Goal: Task Accomplishment & Management: Manage account settings

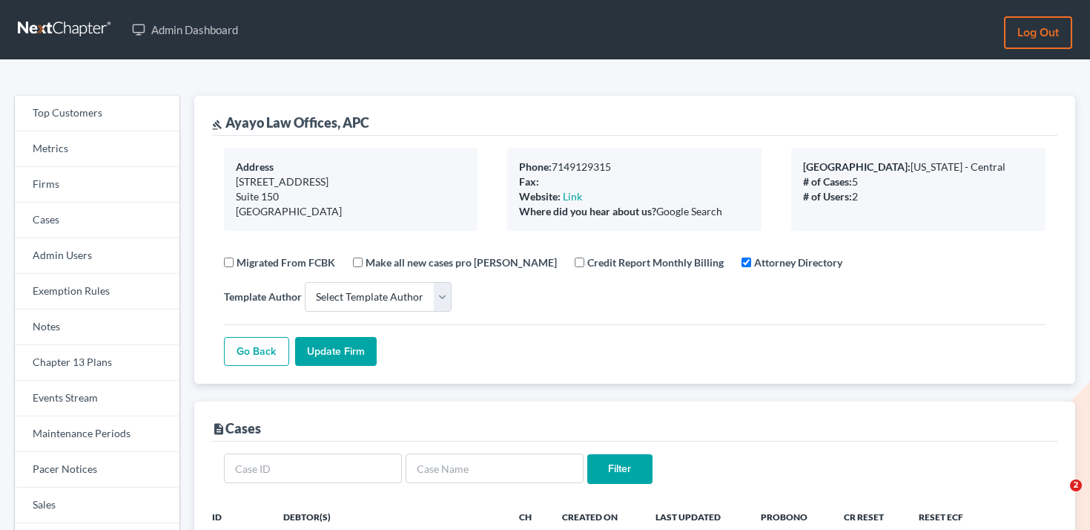
select select
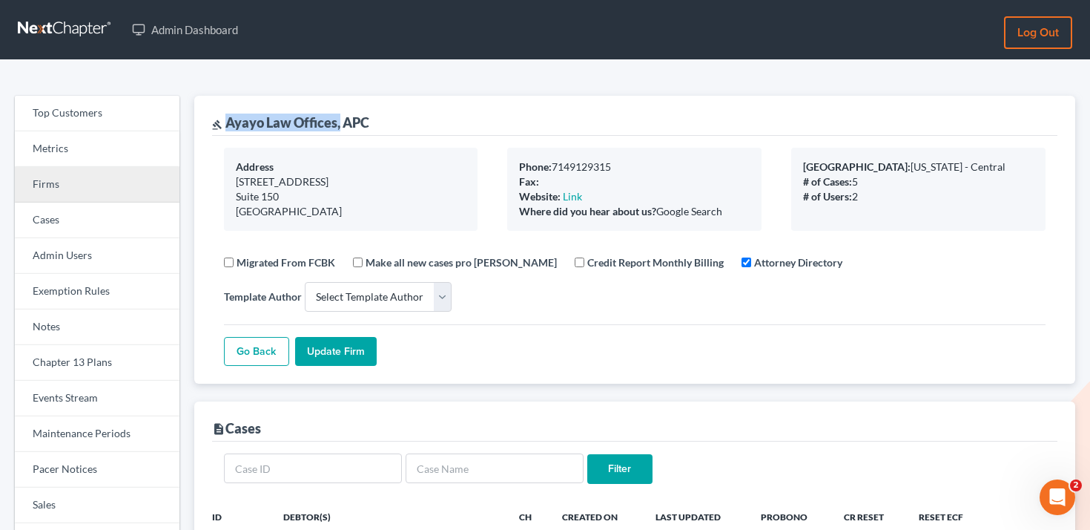
click at [92, 175] on link "Firms" at bounding box center [97, 185] width 165 height 36
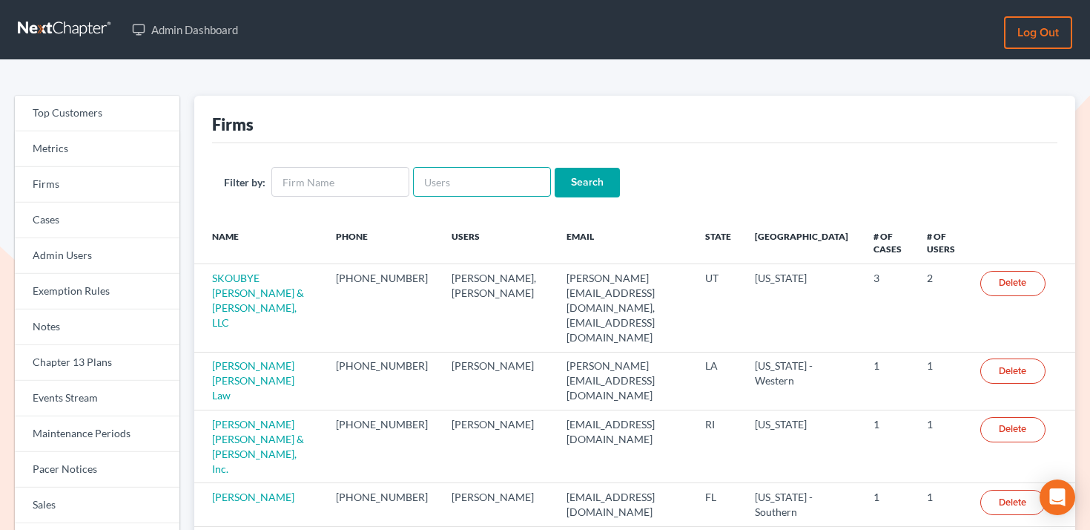
click at [489, 177] on input "text" at bounding box center [482, 182] width 138 height 30
type input "fernandez"
click at [555, 168] on input "Search" at bounding box center [587, 183] width 65 height 30
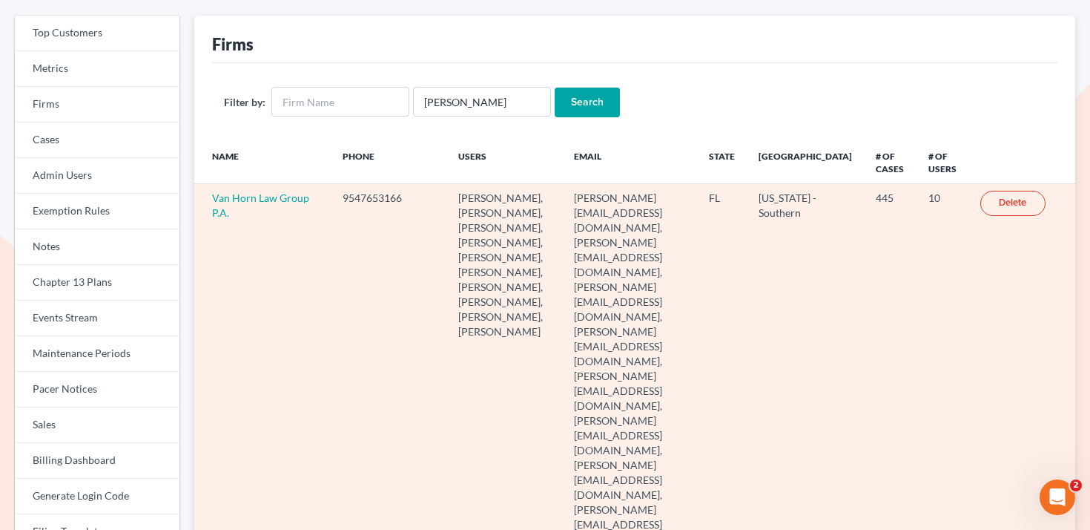
scroll to position [53, 0]
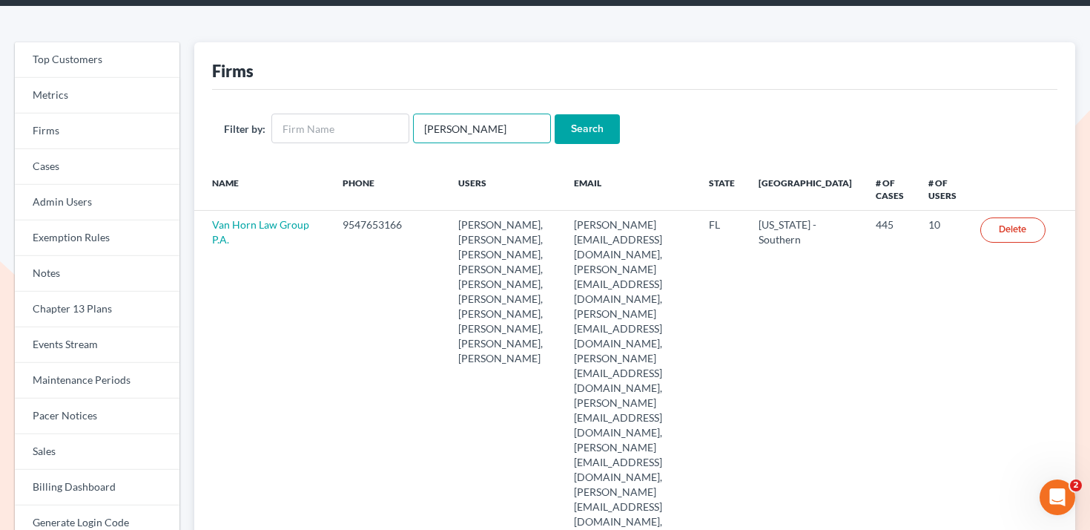
drag, startPoint x: 481, startPoint y: 129, endPoint x: 404, endPoint y: 132, distance: 76.5
click at [404, 132] on form "Filter by: fernandez Search" at bounding box center [635, 128] width 822 height 30
type input "[PERSON_NAME]"
click at [555, 114] on input "Search" at bounding box center [587, 129] width 65 height 30
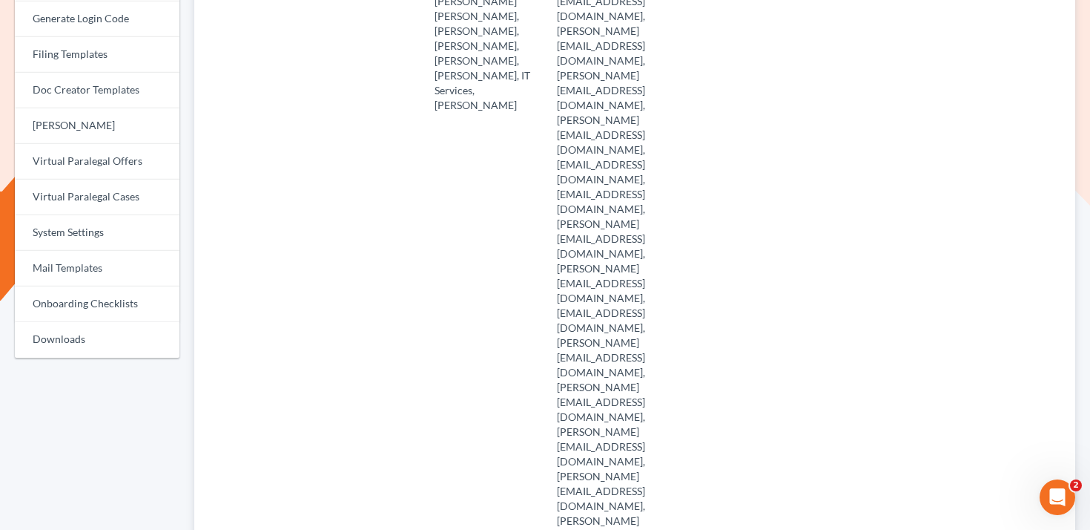
scroll to position [711, 0]
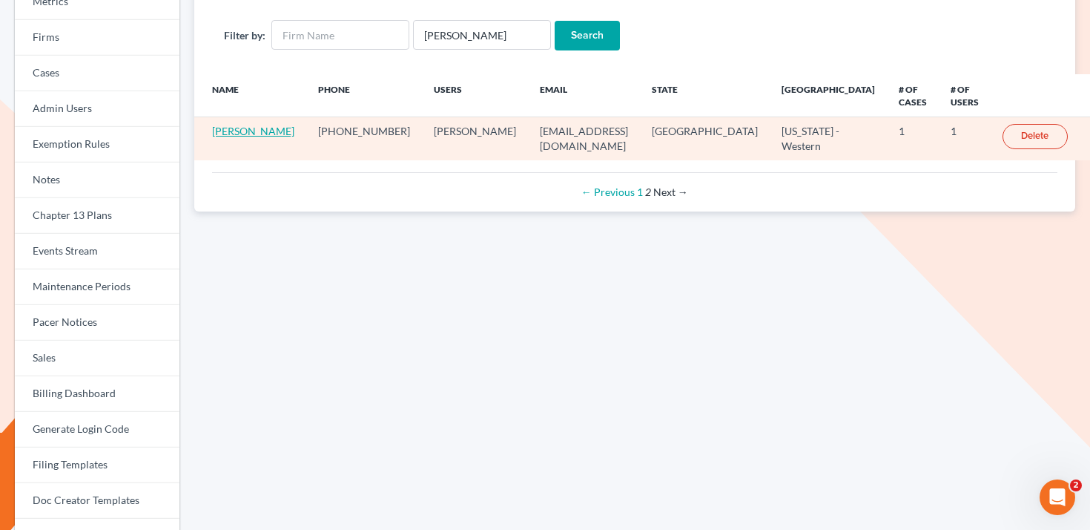
click at [248, 125] on link "Roberto Jimenez" at bounding box center [253, 131] width 82 height 13
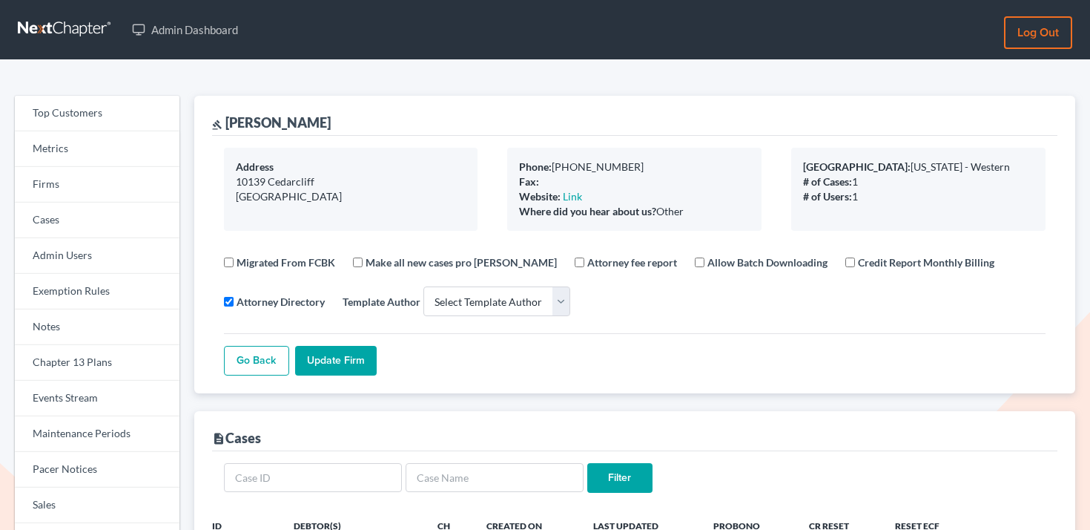
select select
click at [146, 180] on link "Firms" at bounding box center [97, 185] width 165 height 36
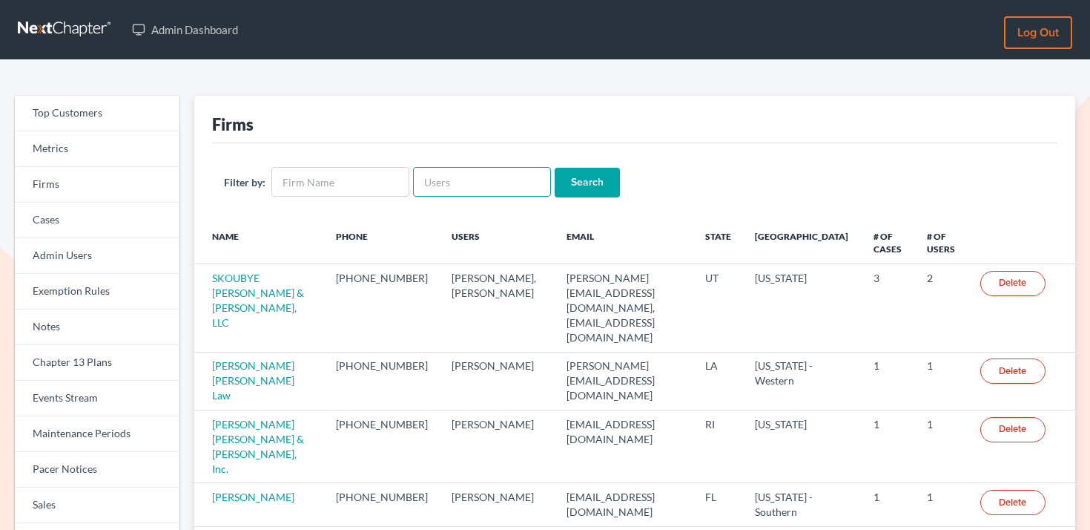
click at [470, 182] on input "text" at bounding box center [482, 182] width 138 height 30
click at [480, 131] on div "Firms" at bounding box center [635, 119] width 846 height 47
click at [458, 181] on input "text" at bounding box center [482, 182] width 138 height 30
type input "banyan lakes"
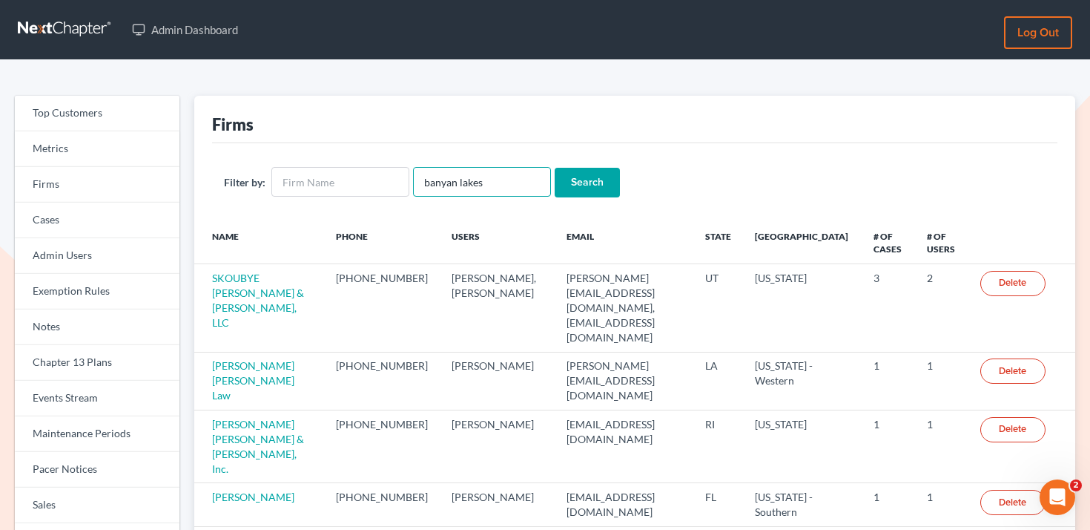
click at [555, 168] on input "Search" at bounding box center [587, 183] width 65 height 30
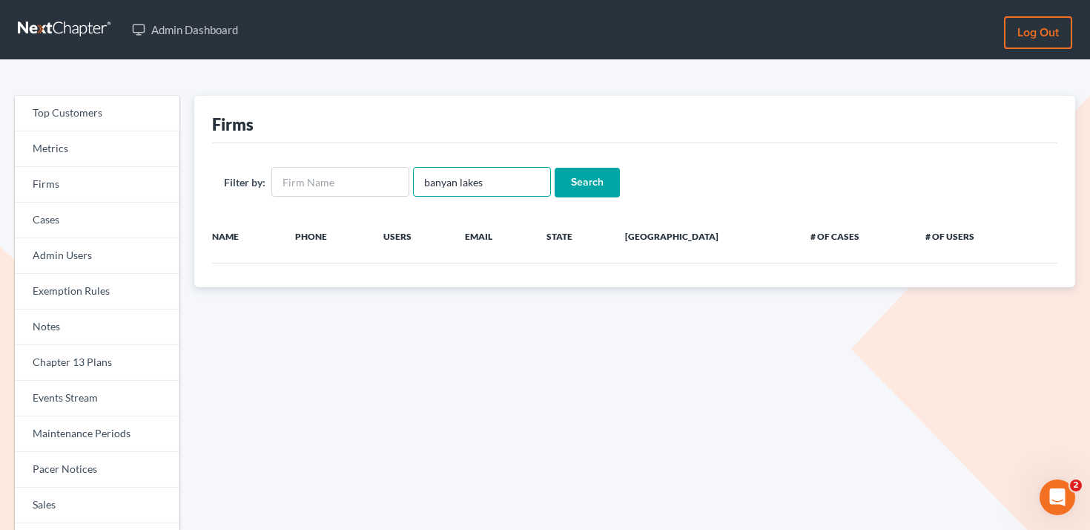
drag, startPoint x: 483, startPoint y: 185, endPoint x: 418, endPoint y: 182, distance: 64.6
click at [418, 182] on input "banyan lakes" at bounding box center [482, 182] width 138 height 30
click at [344, 182] on input "text" at bounding box center [340, 182] width 138 height 30
paste input "banyan lakes"
type input "banyan lakes"
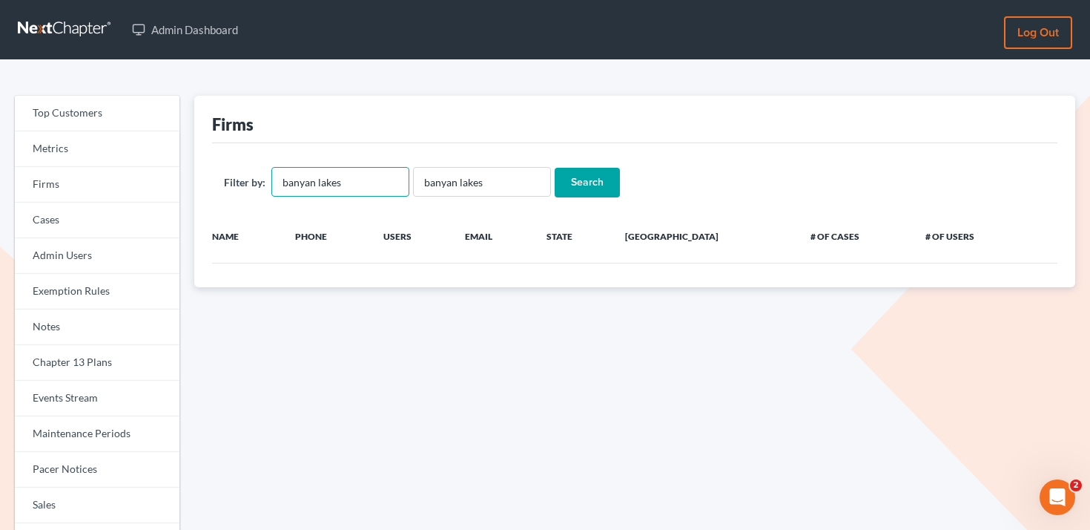
click at [555, 168] on input "Search" at bounding box center [587, 183] width 65 height 30
click at [424, 182] on input "banyan lakes" at bounding box center [482, 182] width 138 height 30
click at [555, 168] on input "Search" at bounding box center [587, 183] width 65 height 30
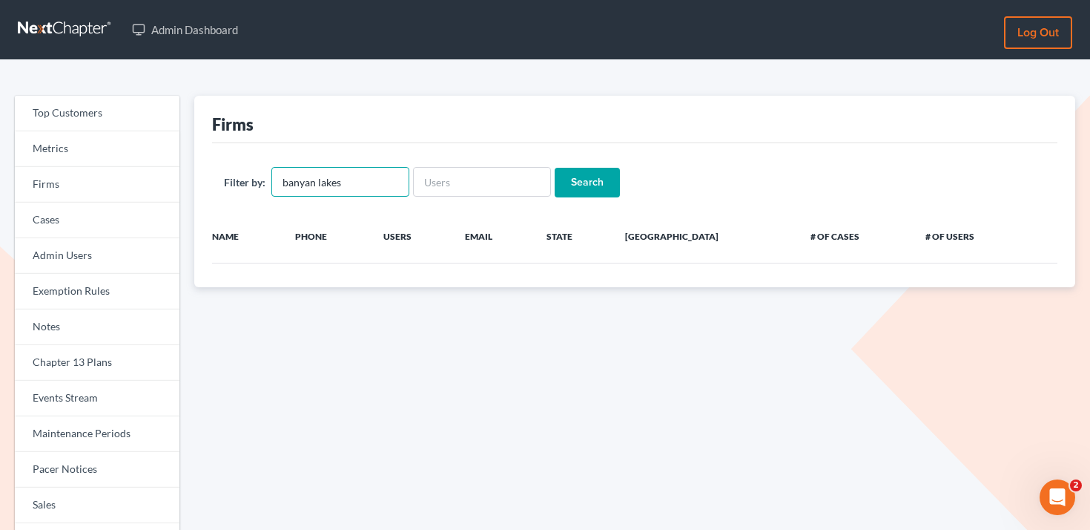
click at [361, 177] on input "banyan lakes" at bounding box center [340, 182] width 138 height 30
drag, startPoint x: 369, startPoint y: 182, endPoint x: 277, endPoint y: 177, distance: 91.3
click at [277, 177] on input "banyan lakes" at bounding box center [340, 182] width 138 height 30
click at [455, 185] on input "text" at bounding box center [482, 182] width 138 height 30
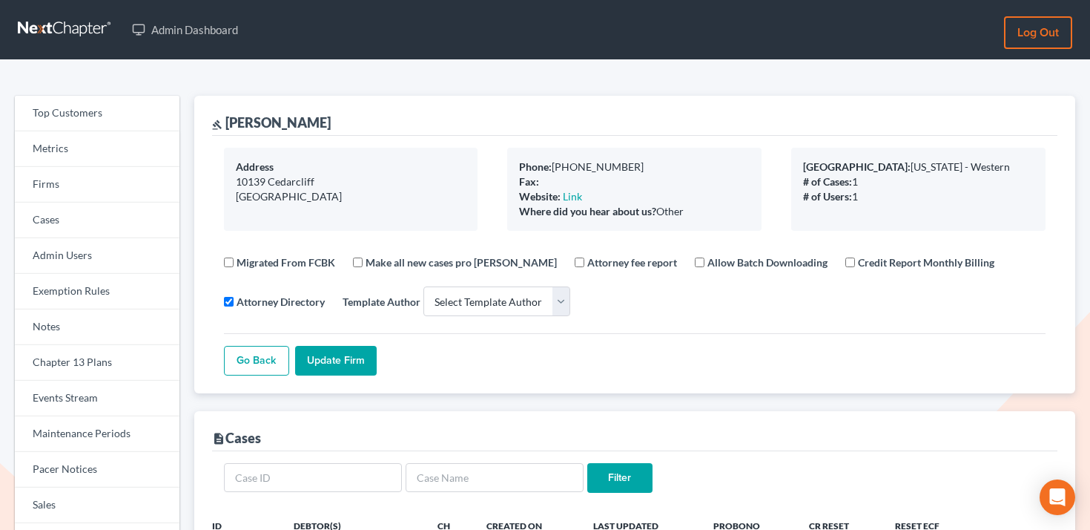
select select
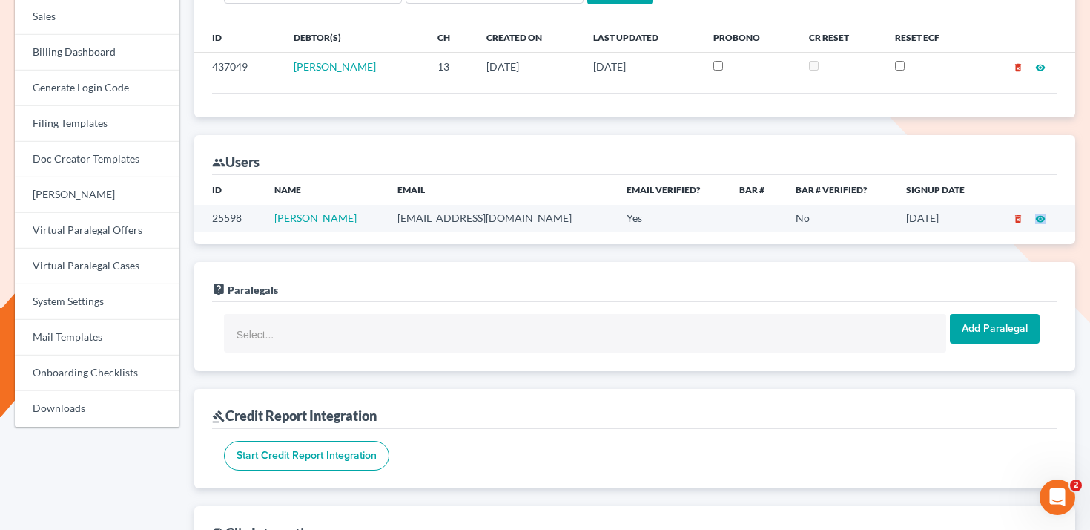
scroll to position [497, 0]
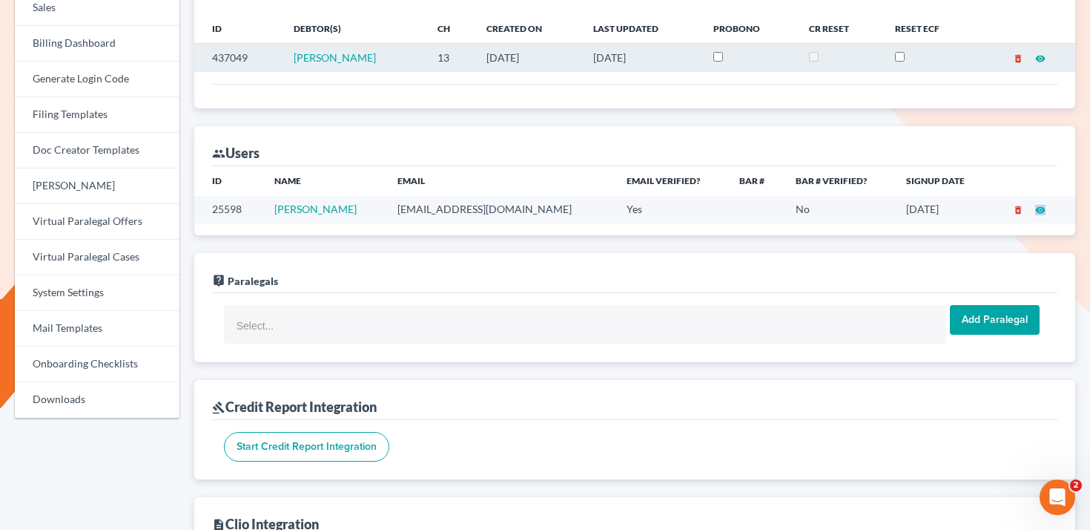
drag, startPoint x: 407, startPoint y: 59, endPoint x: 283, endPoint y: 55, distance: 124.0
click at [283, 55] on td "Ana Castellano Jimenez" at bounding box center [353, 58] width 143 height 28
copy span "Ana Castellano Jimenez"
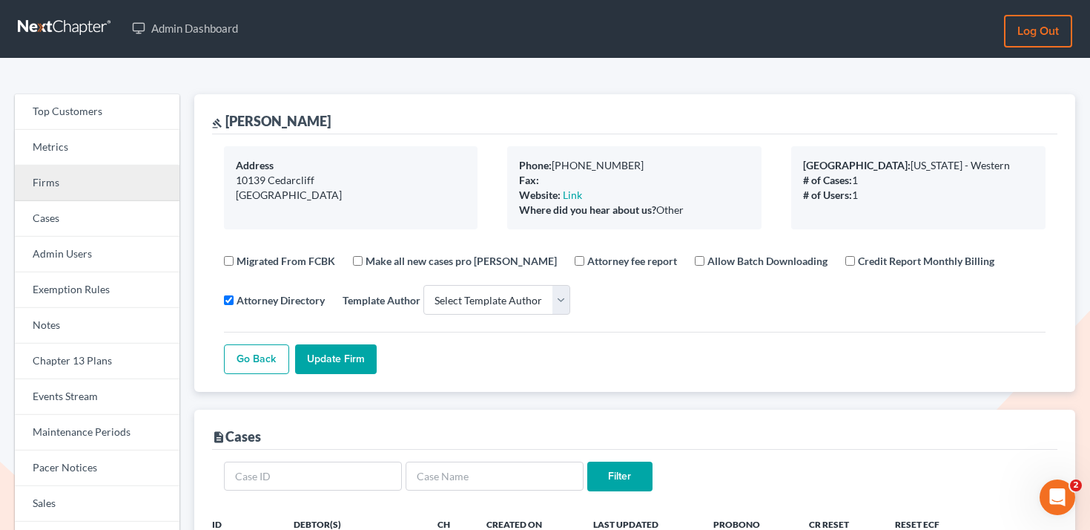
click at [78, 177] on link "Firms" at bounding box center [97, 183] width 165 height 36
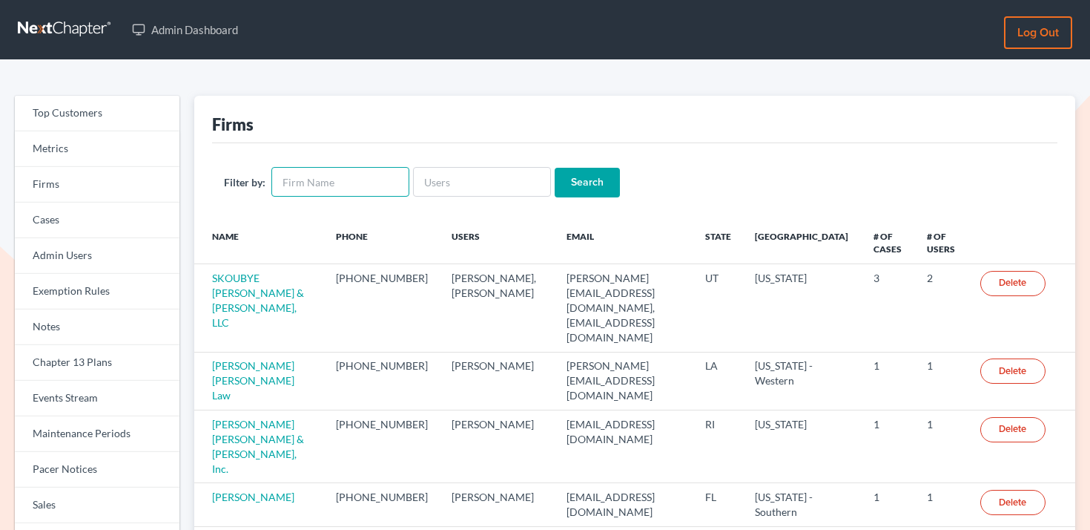
click at [372, 188] on input "text" at bounding box center [340, 182] width 138 height 30
paste input "[PERSON_NAME] Law Firm"
type input "[PERSON_NAME] Law Firm"
click at [584, 190] on input "Search" at bounding box center [587, 183] width 65 height 30
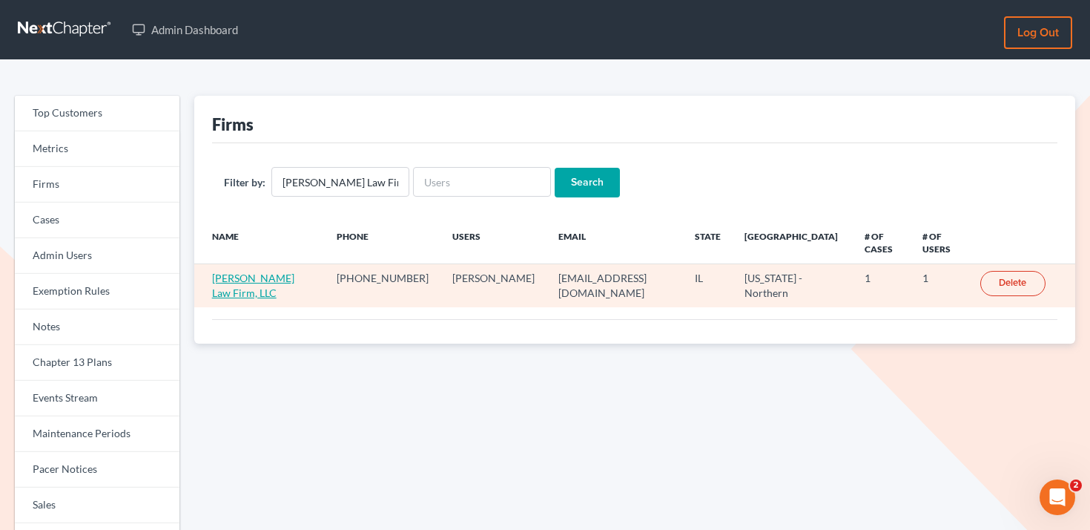
click at [250, 276] on link "[PERSON_NAME] Law Firm, LLC" at bounding box center [253, 284] width 82 height 27
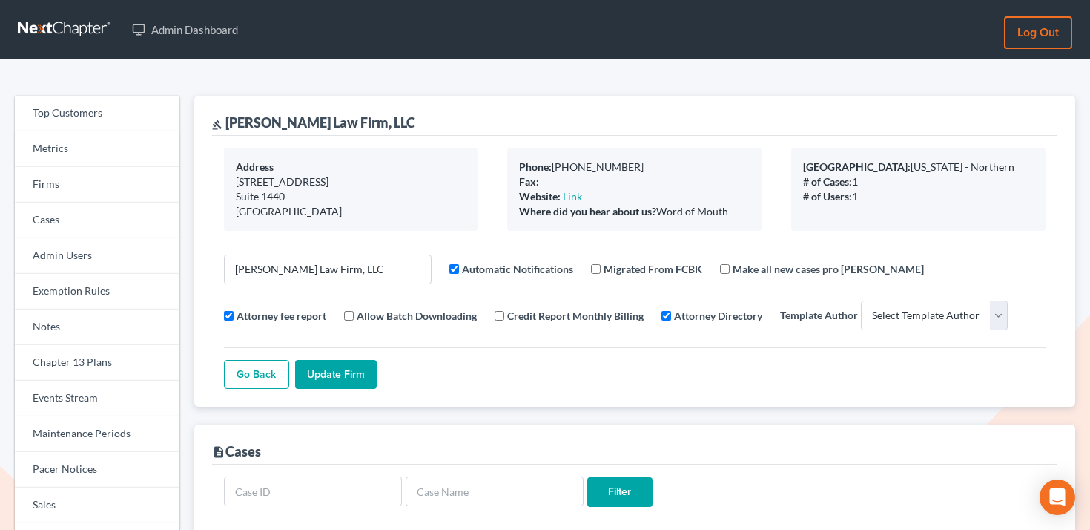
select select
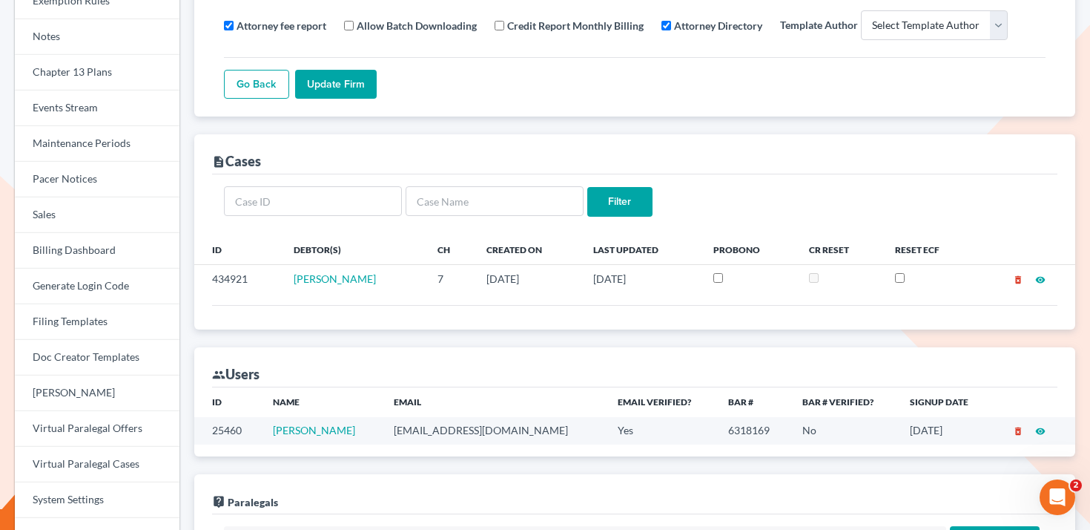
scroll to position [331, 0]
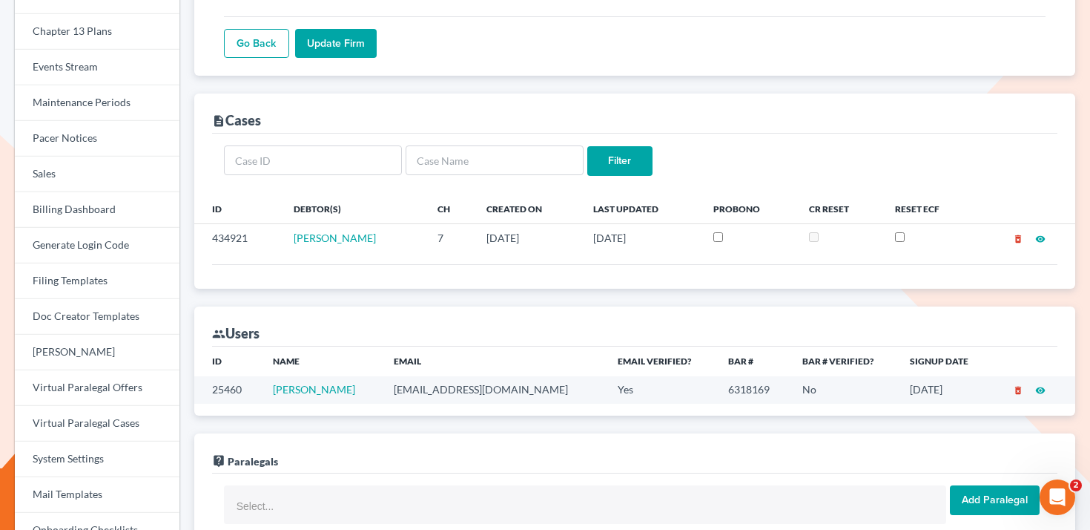
click at [411, 386] on td "eronmccormick@eronmccormicklaw.com" at bounding box center [494, 389] width 225 height 27
copy td "eronmccormick@eronmccormicklaw.com"
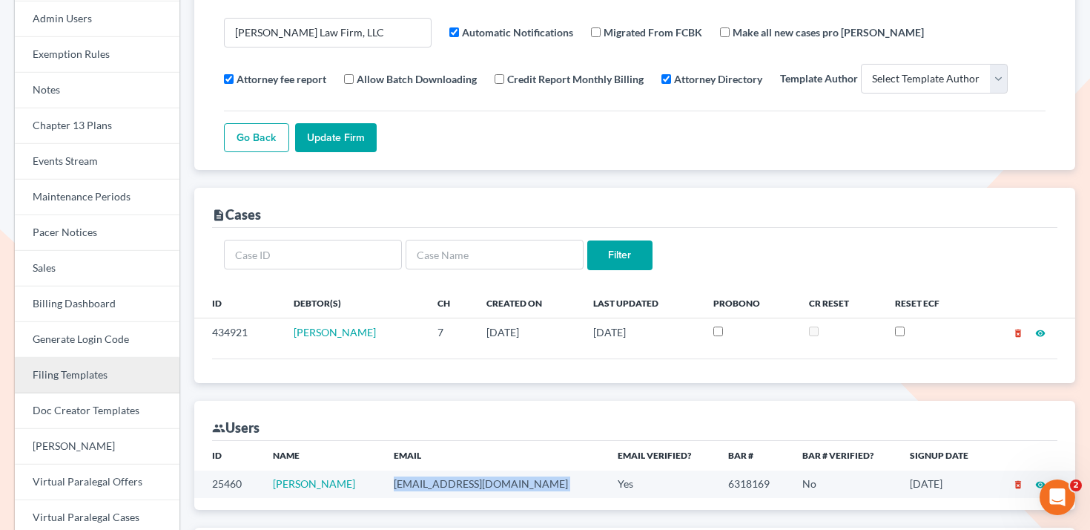
scroll to position [79, 0]
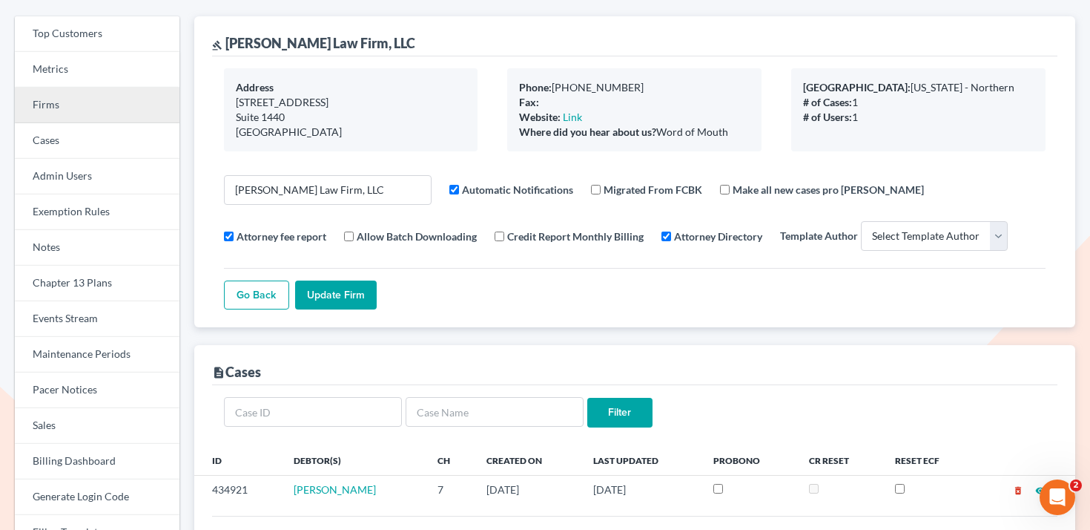
click at [113, 100] on link "Firms" at bounding box center [97, 106] width 165 height 36
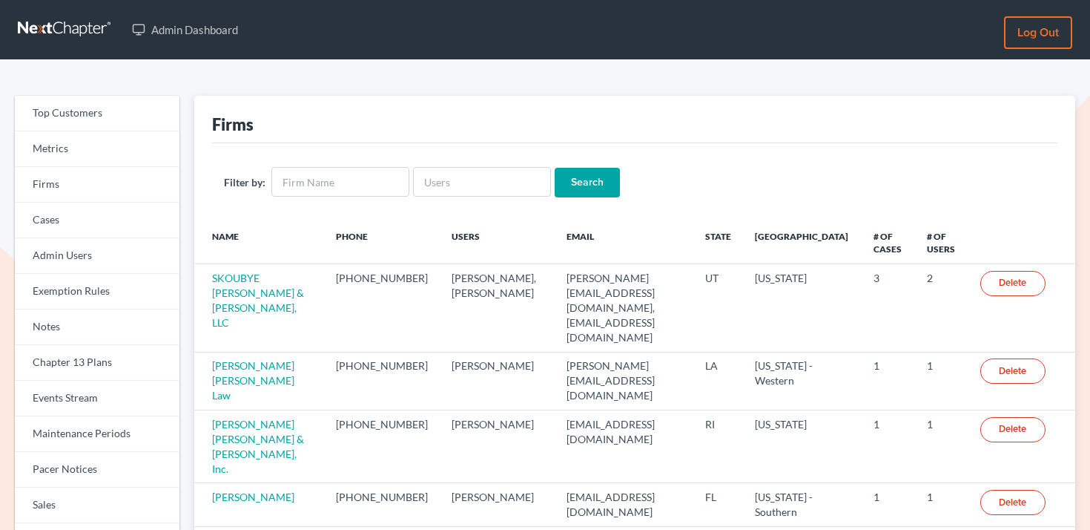
click at [479, 219] on div "Filter by: Search" at bounding box center [635, 182] width 846 height 78
click at [488, 191] on input "text" at bounding box center [482, 182] width 138 height 30
paste input "[PERSON_NAME][EMAIL_ADDRESS][DOMAIN_NAME]"
type input "[PERSON_NAME][EMAIL_ADDRESS][DOMAIN_NAME]"
click at [577, 186] on input "Search" at bounding box center [587, 183] width 65 height 30
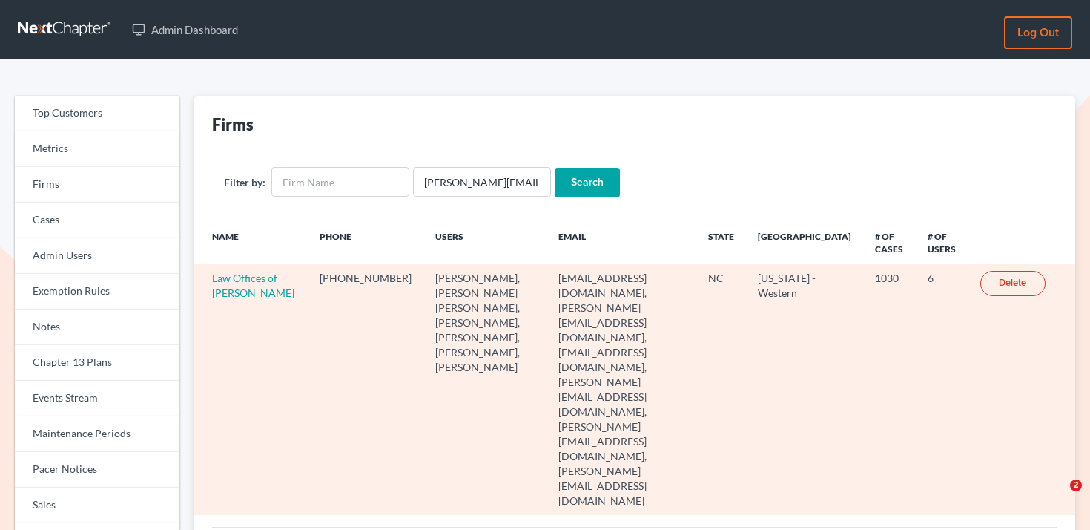
click at [240, 285] on td "Law Offices of Robert H Gourley Jr PA" at bounding box center [251, 389] width 114 height 251
click at [244, 282] on link "Law Offices of Robert H Gourley Jr PA" at bounding box center [253, 284] width 82 height 27
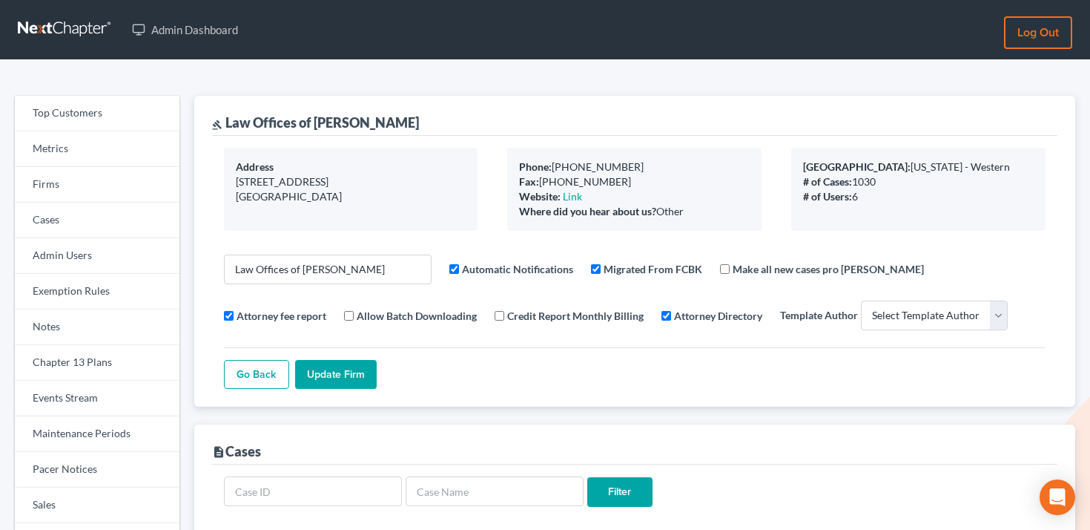
select select
drag, startPoint x: 472, startPoint y: 116, endPoint x: 228, endPoint y: 117, distance: 244.0
click at [228, 117] on div "gavel Law Offices of [PERSON_NAME]" at bounding box center [635, 116] width 846 height 40
copy div "Law Offices of [PERSON_NAME]"
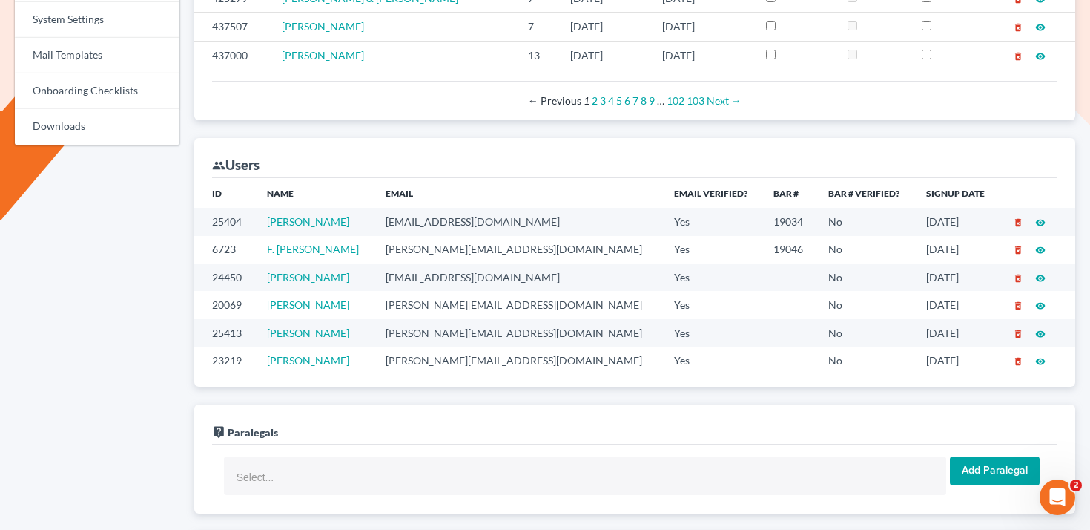
scroll to position [811, 0]
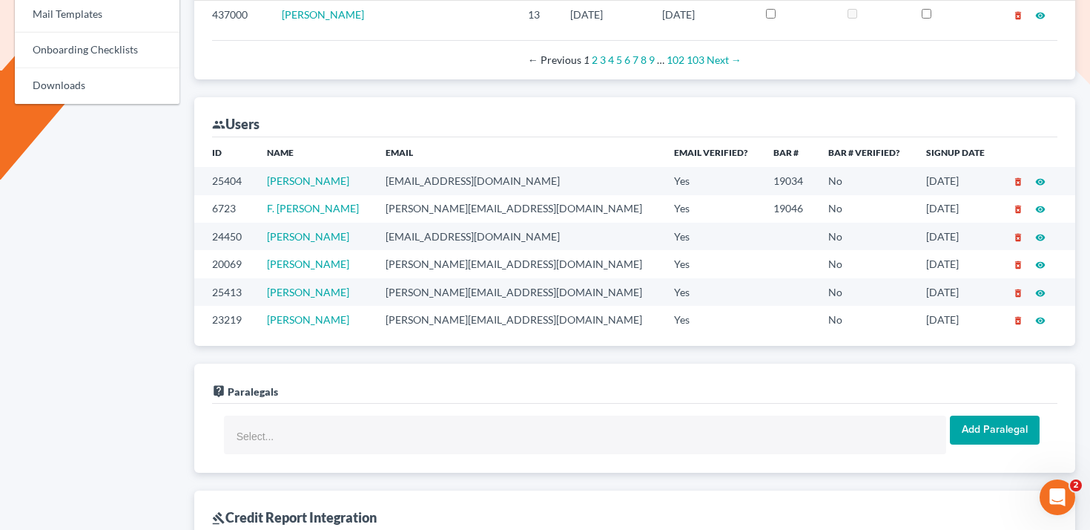
drag, startPoint x: 360, startPoint y: 264, endPoint x: 253, endPoint y: 263, distance: 106.8
click at [254, 263] on tr "20069 [PERSON_NAME] [PERSON_NAME][EMAIL_ADDRESS][DOMAIN_NAME] Yes No [DATE] del…" at bounding box center [634, 263] width 881 height 27
copy tr "[PERSON_NAME]"
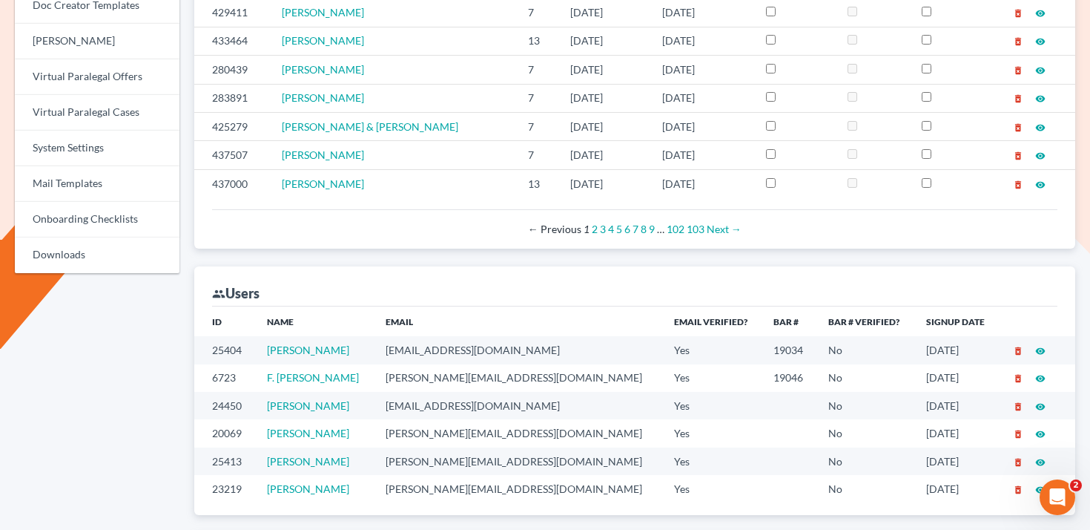
scroll to position [487, 0]
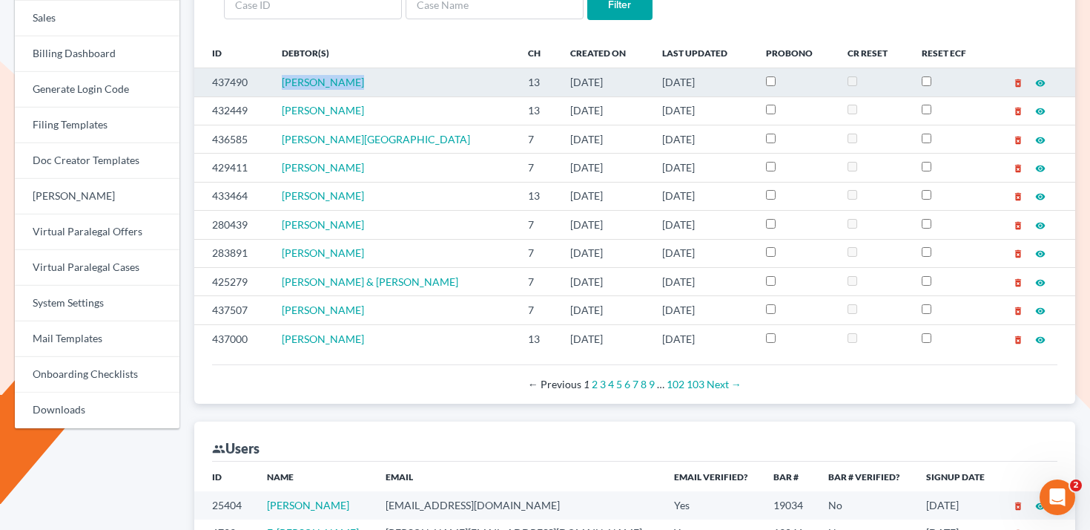
drag, startPoint x: 361, startPoint y: 79, endPoint x: 274, endPoint y: 77, distance: 86.8
click at [274, 78] on tr "437490 [PERSON_NAME] 13 [DATE] [DATE] delete_forever visibility" at bounding box center [634, 82] width 881 height 28
copy tr "David Ritchie"
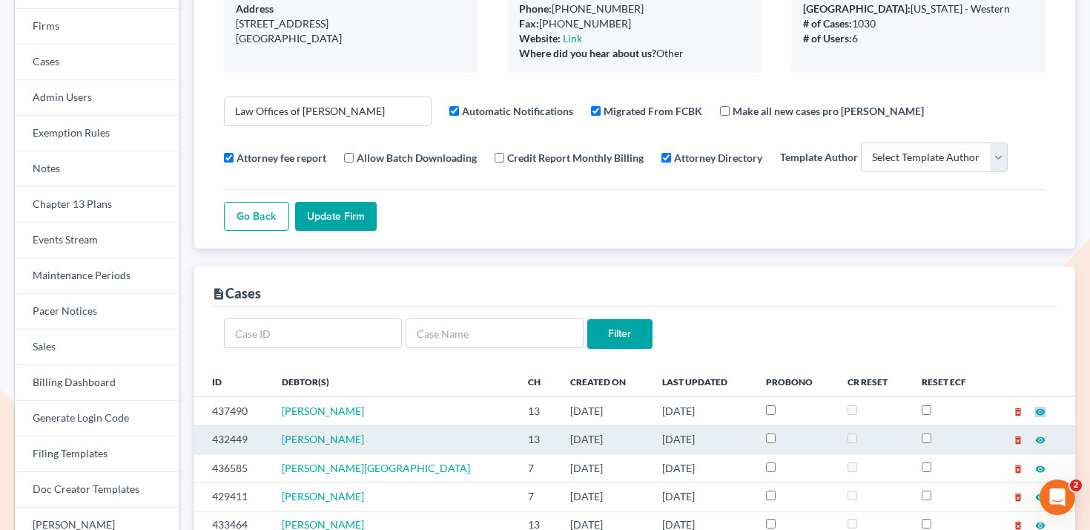
scroll to position [0, 0]
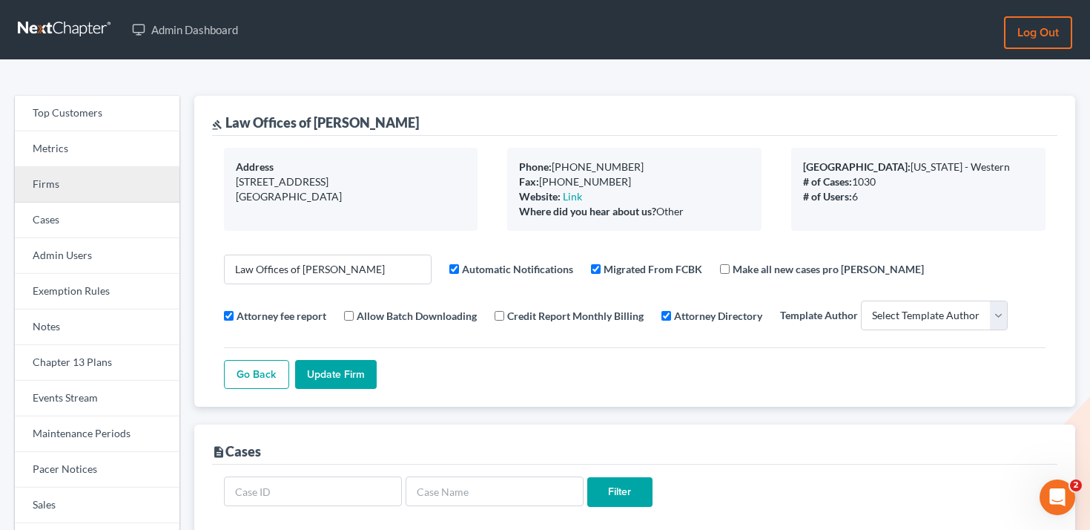
click at [84, 189] on link "Firms" at bounding box center [97, 185] width 165 height 36
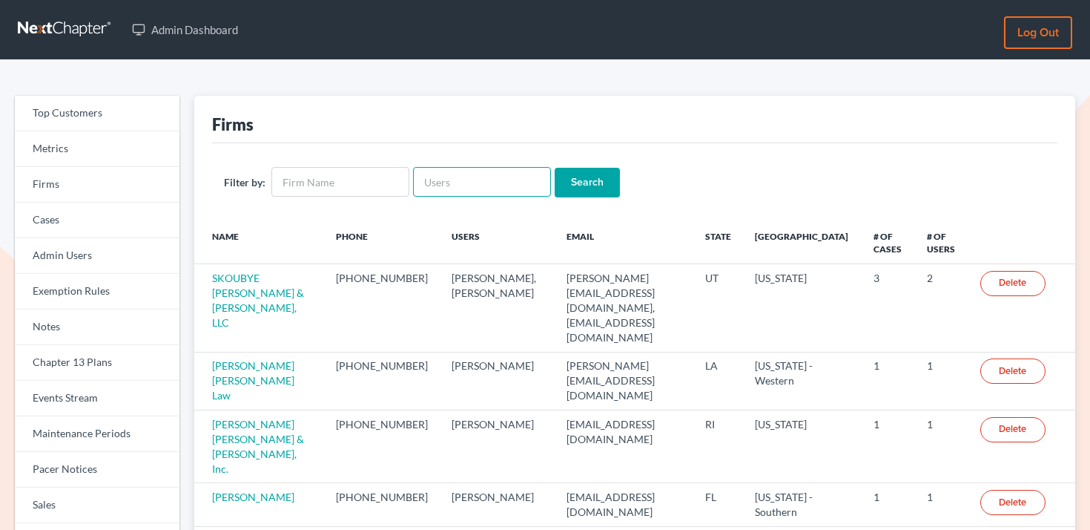
click at [476, 180] on input "text" at bounding box center [482, 182] width 138 height 30
paste input "[EMAIL_ADDRESS][DOMAIN_NAME]"
type input "[EMAIL_ADDRESS][DOMAIN_NAME]"
click at [561, 180] on input "Search" at bounding box center [587, 183] width 65 height 30
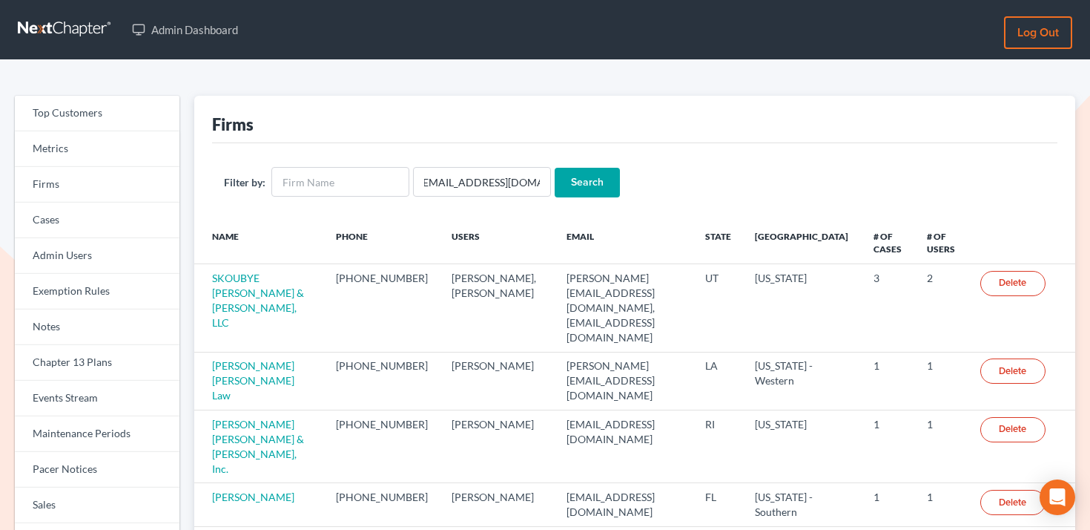
scroll to position [0, 0]
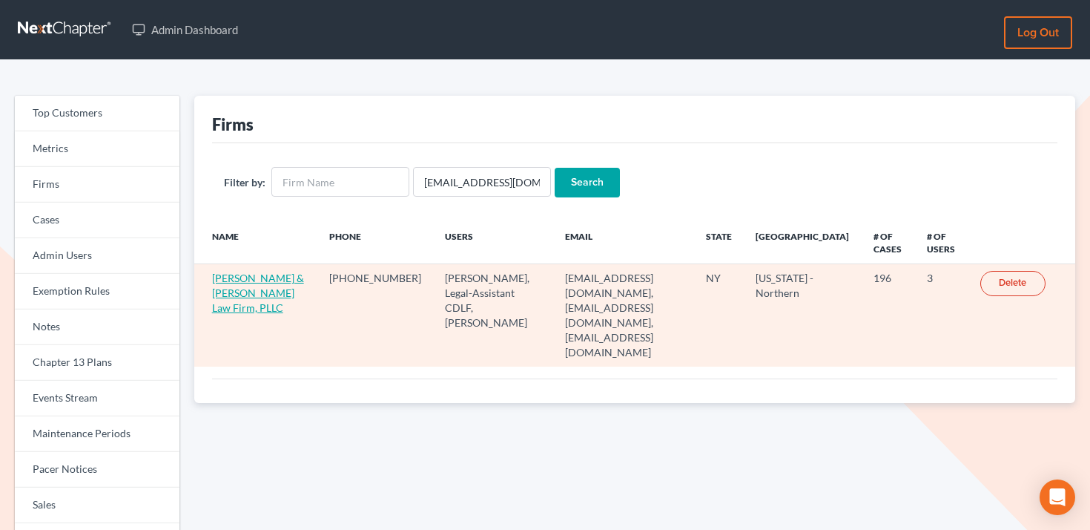
click at [246, 280] on link "[PERSON_NAME] & [PERSON_NAME] Law Firm, PLLC" at bounding box center [258, 292] width 92 height 42
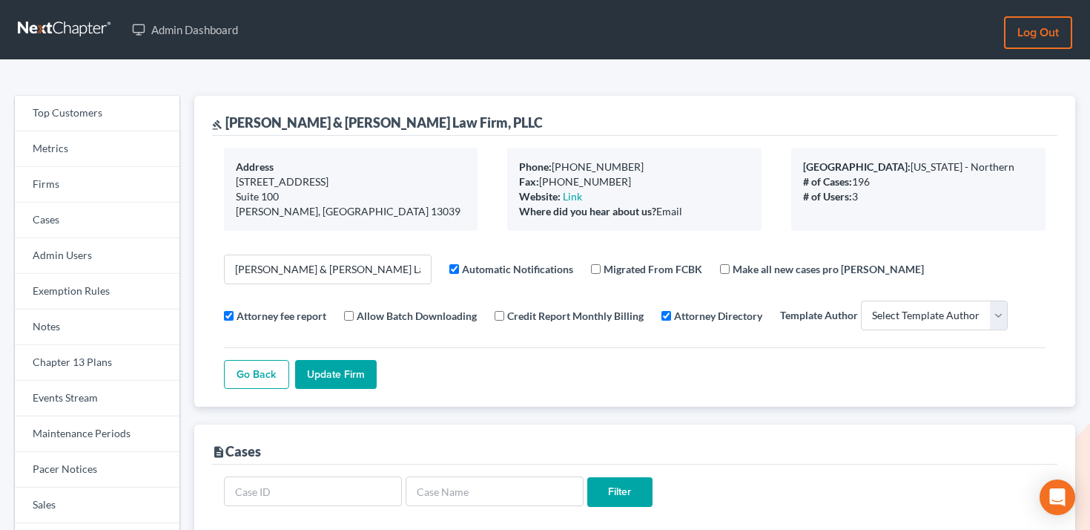
select select
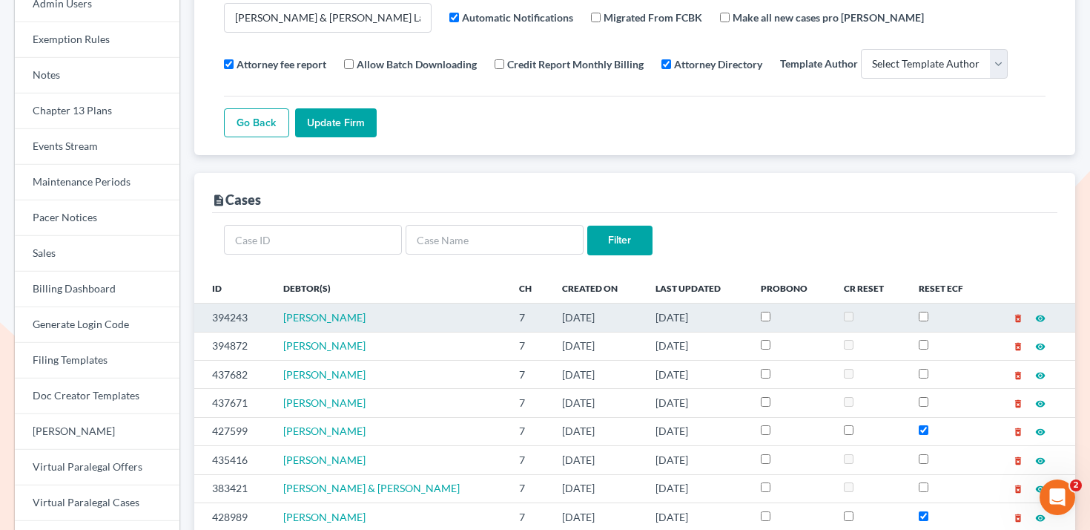
scroll to position [289, 0]
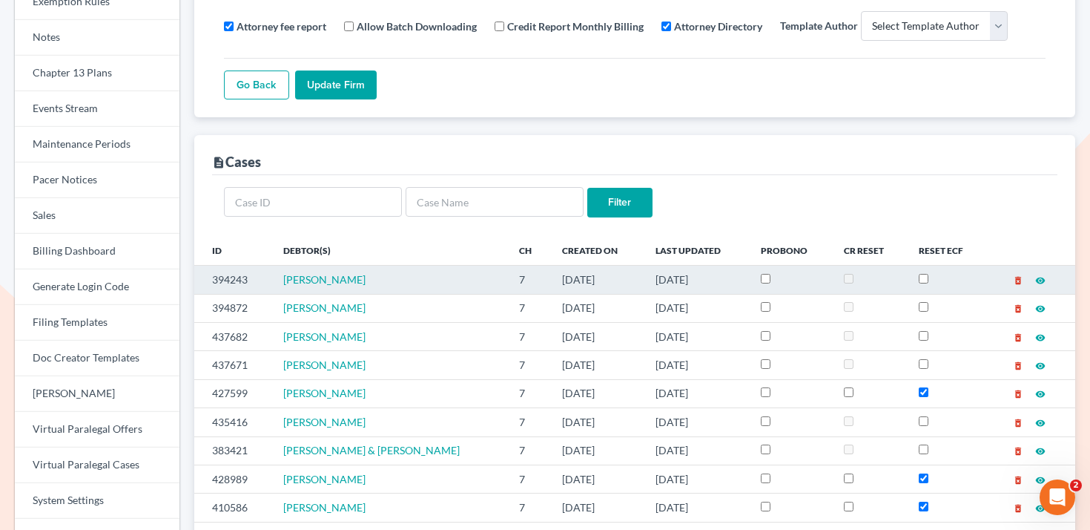
drag, startPoint x: 369, startPoint y: 286, endPoint x: 283, endPoint y: 280, distance: 86.3
click at [283, 280] on td "[PERSON_NAME]" at bounding box center [389, 280] width 237 height 28
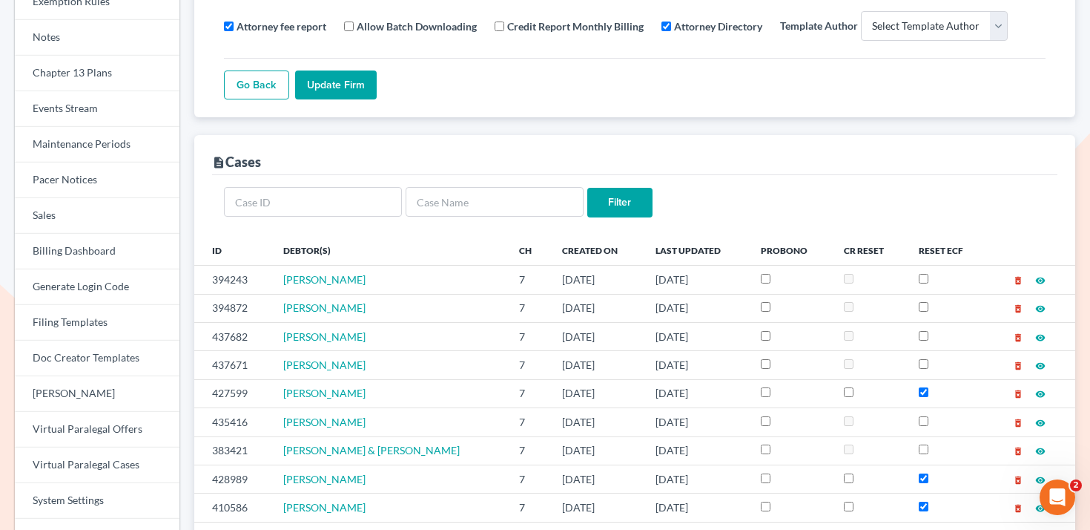
copy span "[PERSON_NAME]"
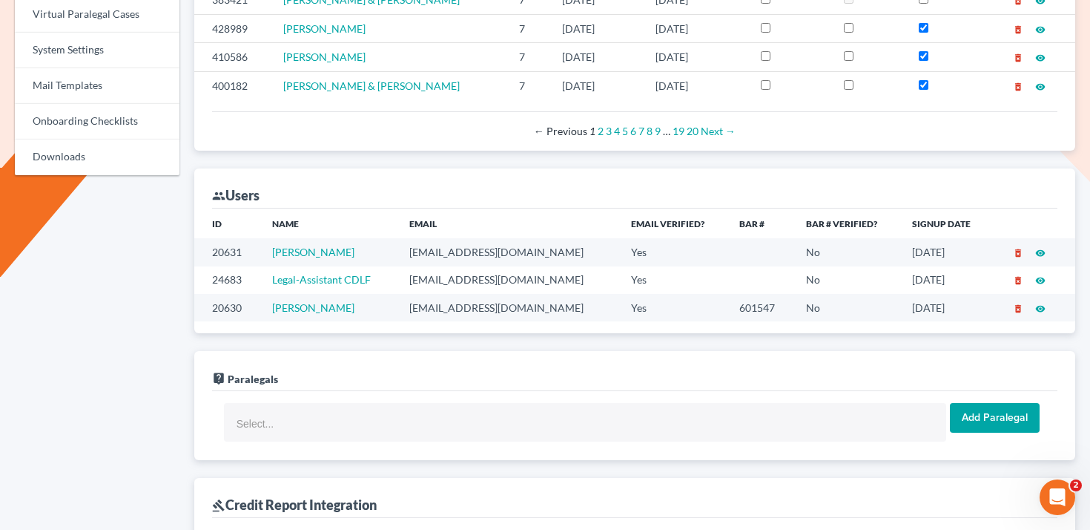
scroll to position [743, 0]
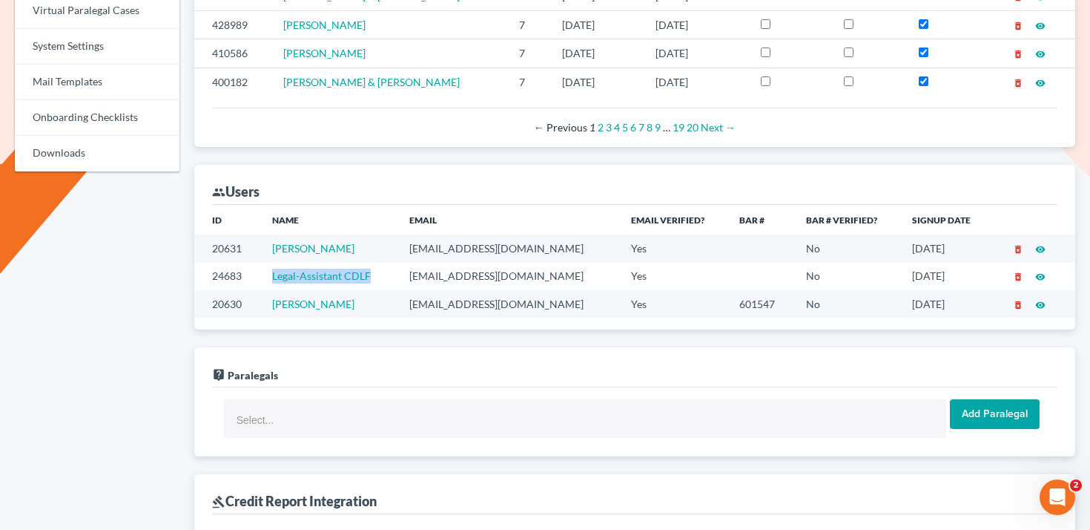
drag, startPoint x: 388, startPoint y: 277, endPoint x: 264, endPoint y: 277, distance: 123.9
click at [264, 277] on tr "24683 Legal-Assistant CDLF [EMAIL_ADDRESS][DOMAIN_NAME] Yes No [DATE] delete_fo…" at bounding box center [634, 276] width 881 height 27
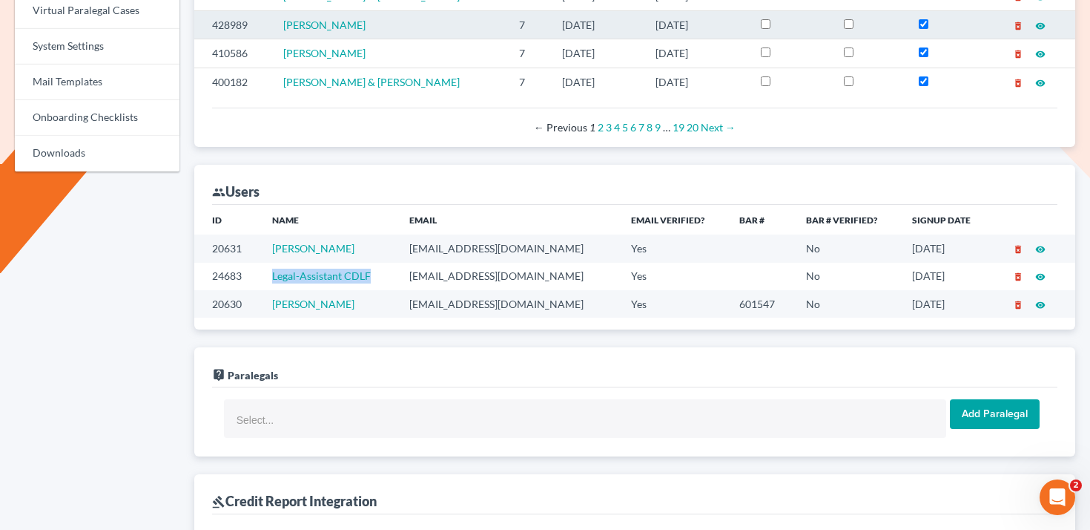
copy tr "Legal-Assistant CDLF"
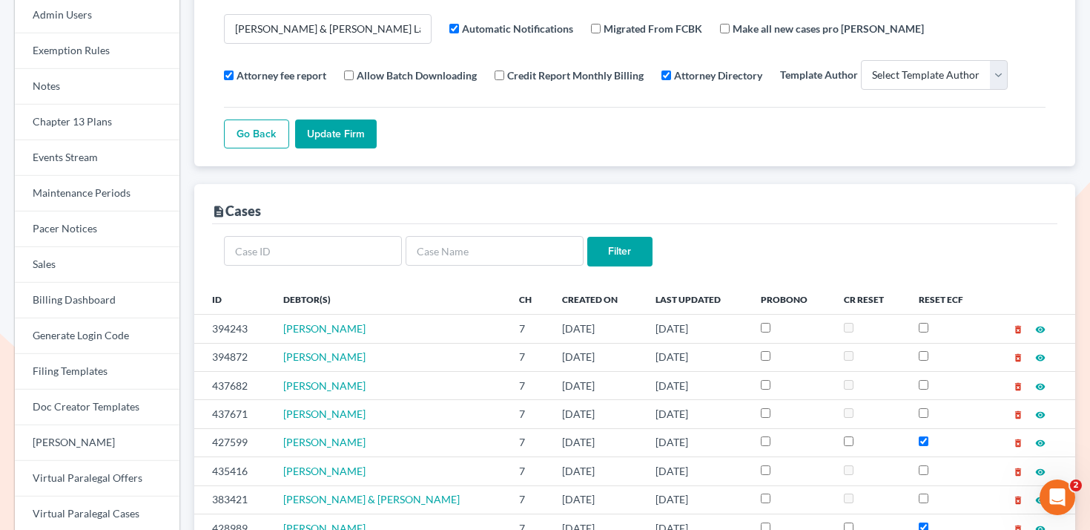
scroll to position [0, 0]
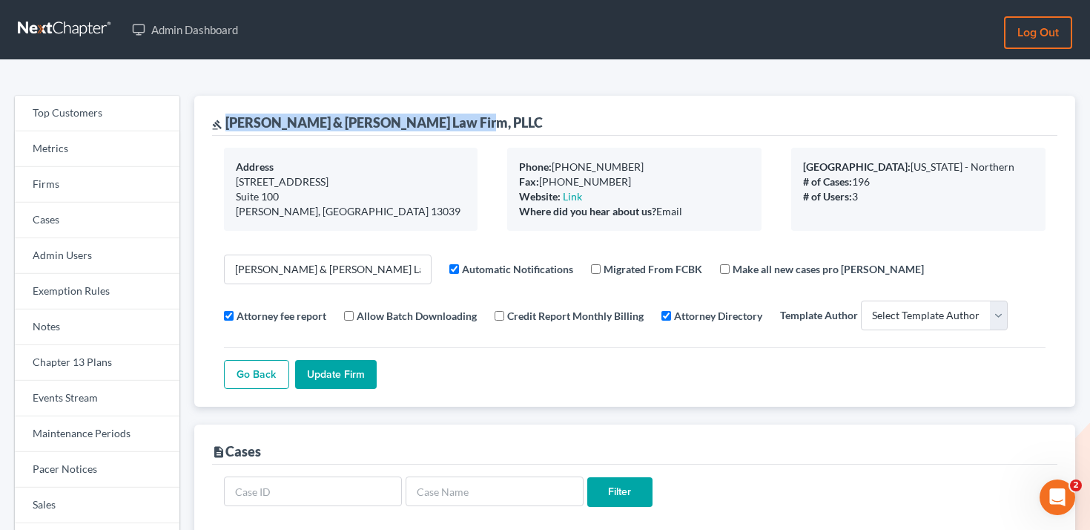
drag, startPoint x: 484, startPoint y: 119, endPoint x: 228, endPoint y: 117, distance: 255.9
click at [228, 117] on div "[PERSON_NAME] & [PERSON_NAME] Law Firm, PLLC" at bounding box center [635, 116] width 846 height 40
copy div "[PERSON_NAME] & [PERSON_NAME] Law Firm, PLLC"
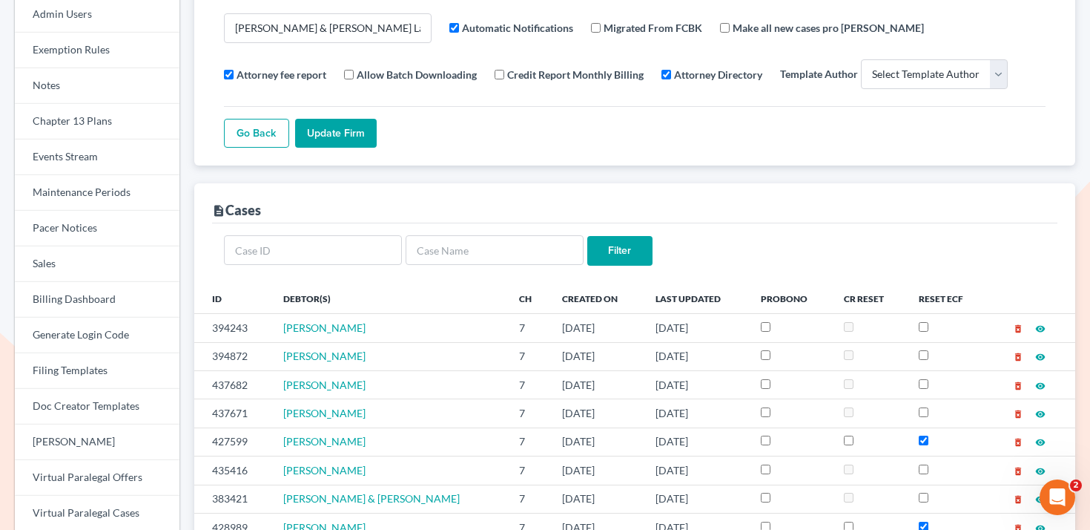
scroll to position [287, 0]
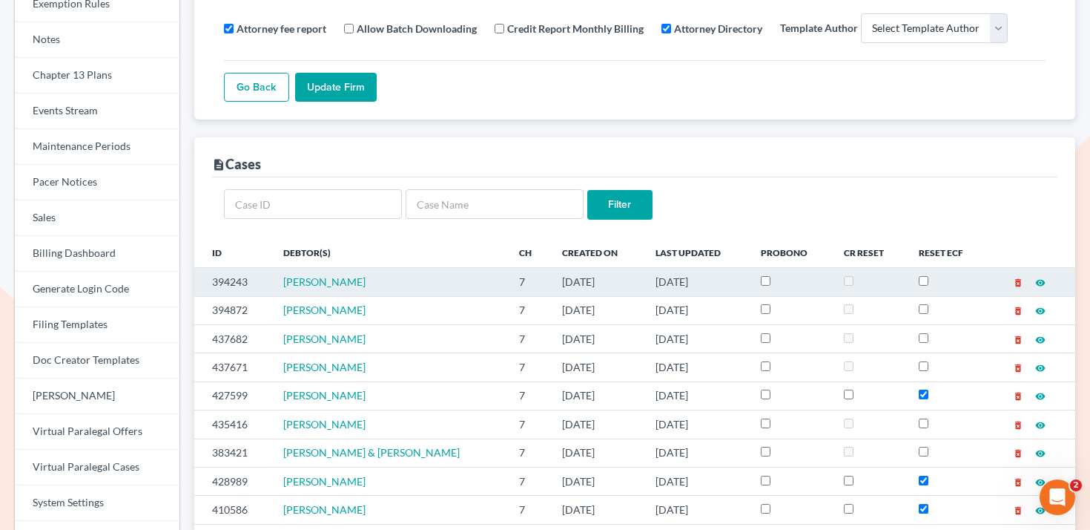
drag, startPoint x: 370, startPoint y: 280, endPoint x: 284, endPoint y: 280, distance: 86.0
click at [284, 280] on td "[PERSON_NAME]" at bounding box center [389, 282] width 237 height 28
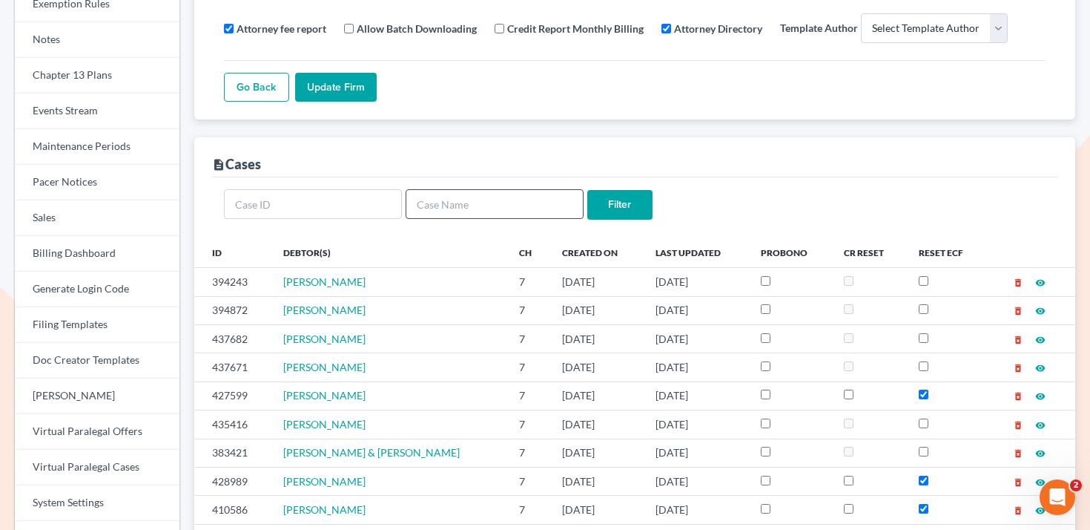
copy span "[PERSON_NAME]"
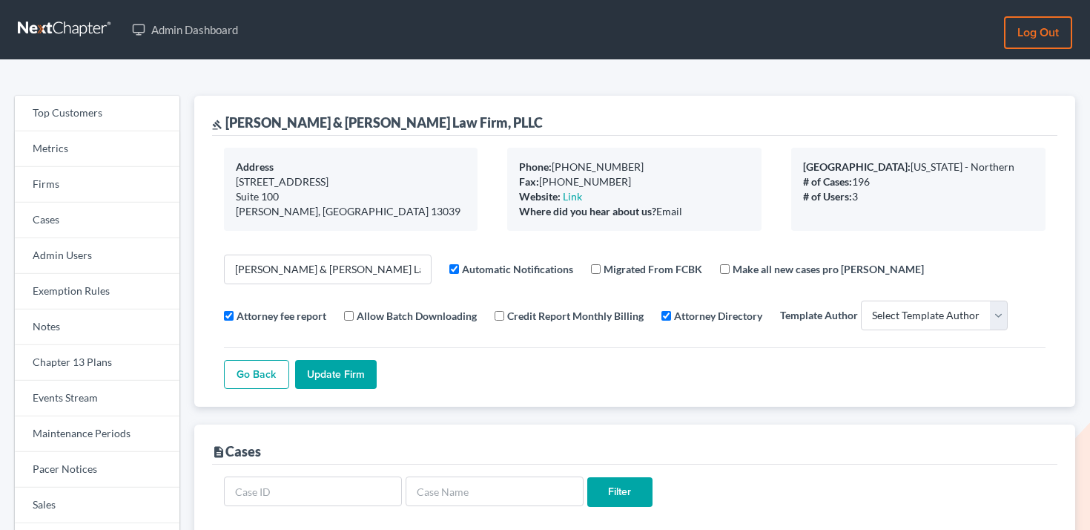
select select
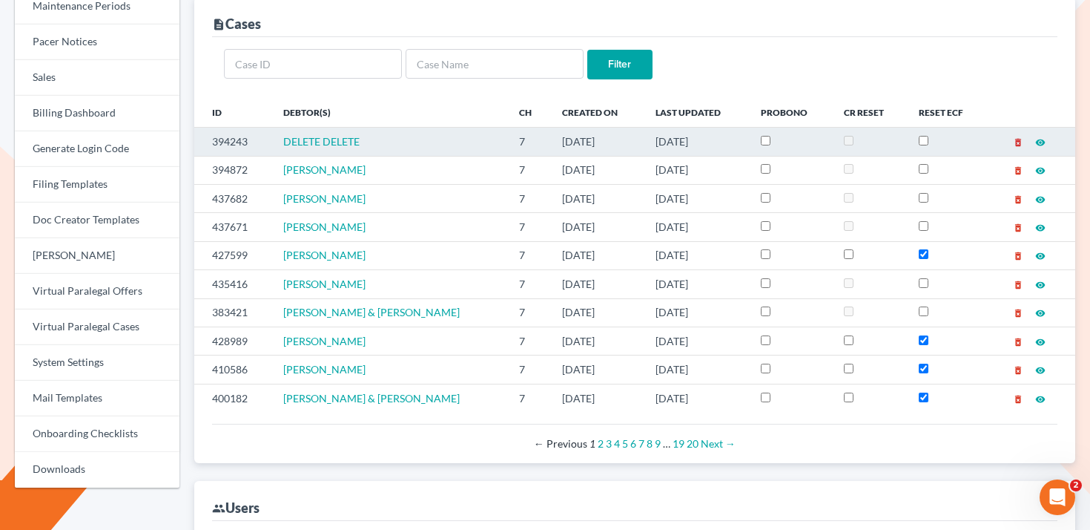
click at [1016, 141] on icon "delete_forever" at bounding box center [1018, 142] width 10 height 10
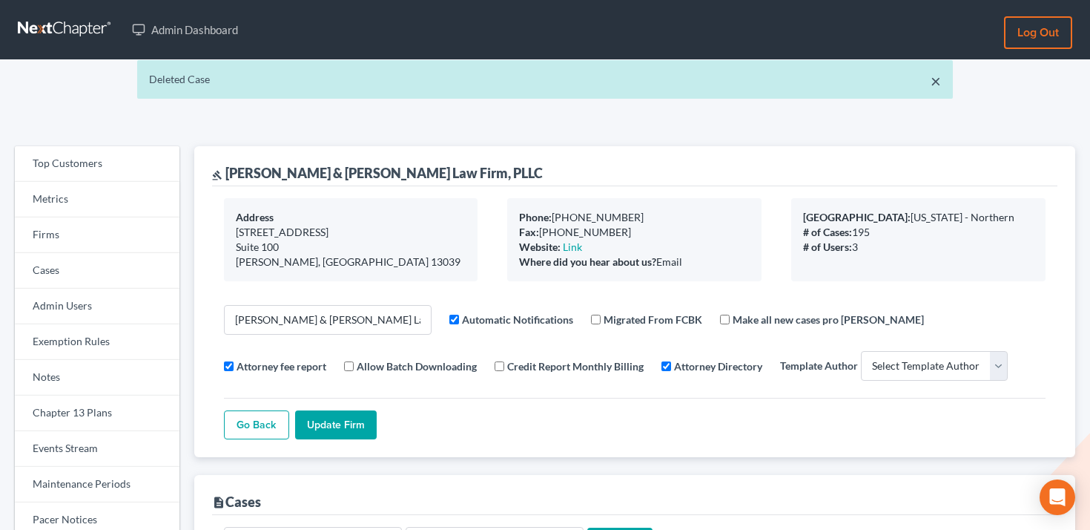
select select
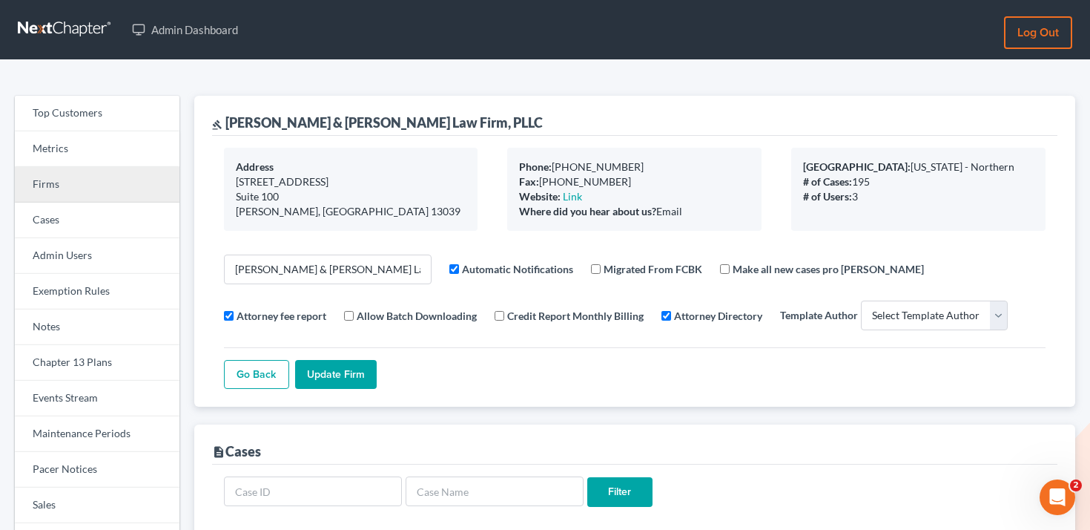
click at [90, 196] on link "Firms" at bounding box center [97, 185] width 165 height 36
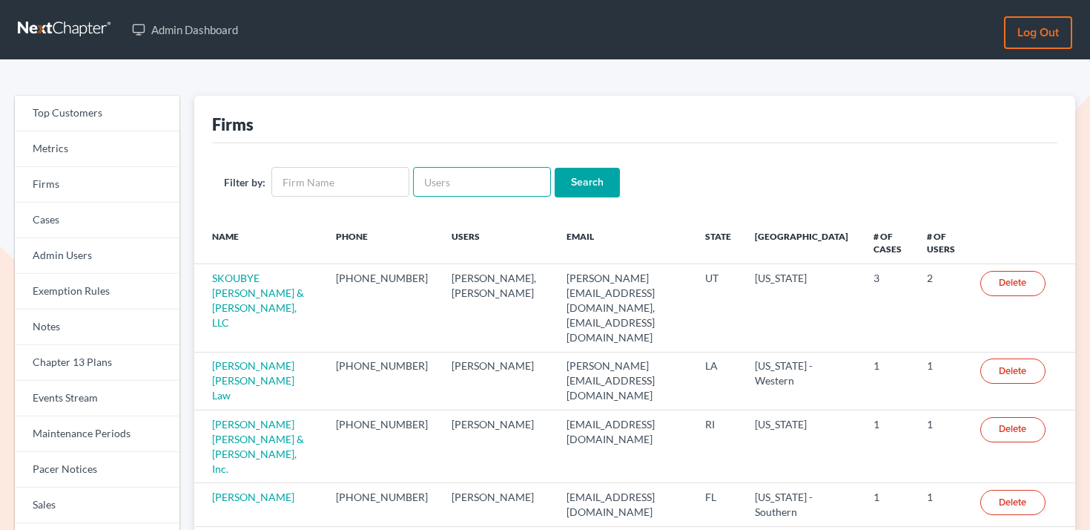
click at [507, 186] on input "text" at bounding box center [482, 182] width 138 height 30
paste input "jennifer@gourleydebtrelief.com"
type input "jennifer@gourleydebtrelief.com"
click at [556, 185] on input "Search" at bounding box center [587, 183] width 65 height 30
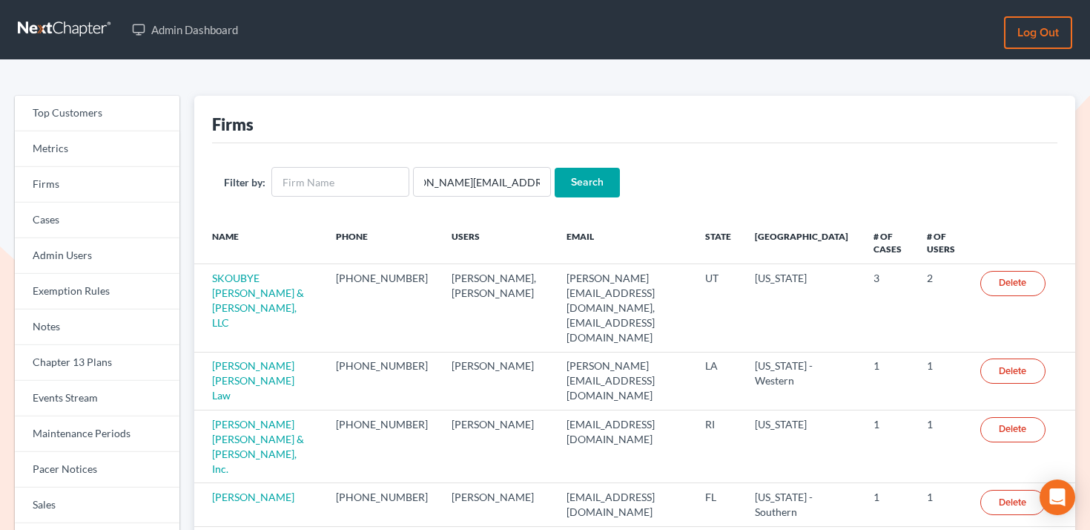
scroll to position [0, 0]
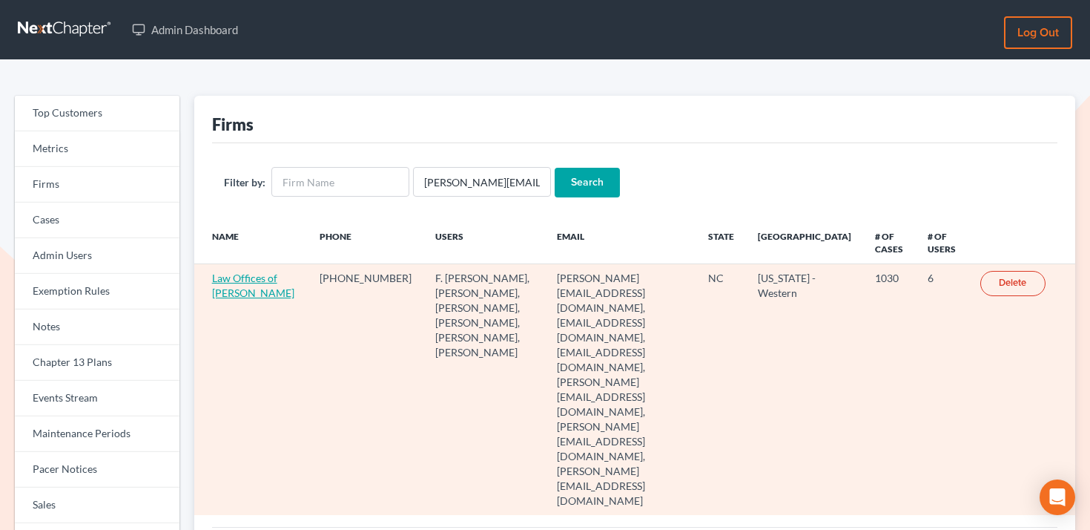
click at [237, 286] on link "Law Offices of [PERSON_NAME]" at bounding box center [253, 284] width 82 height 27
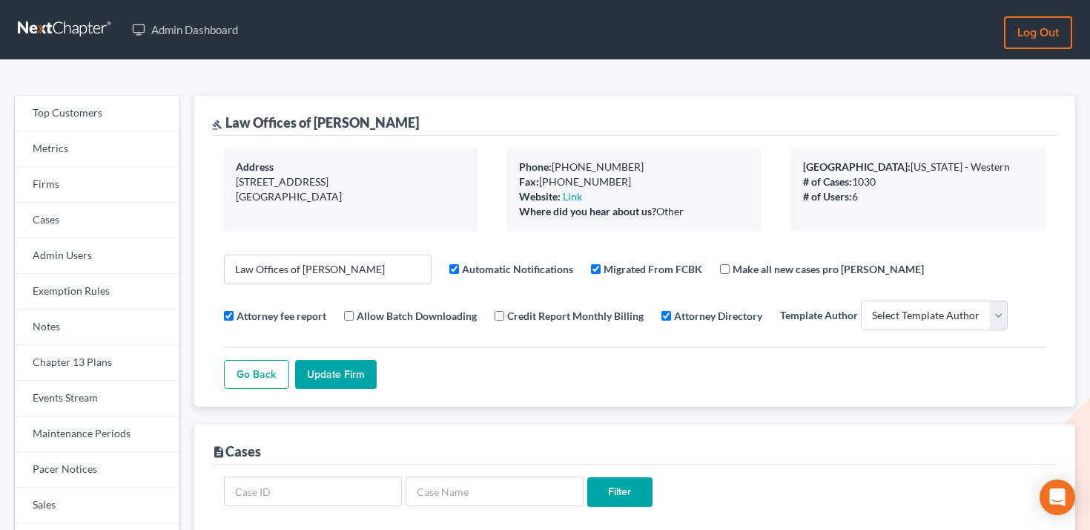
select select
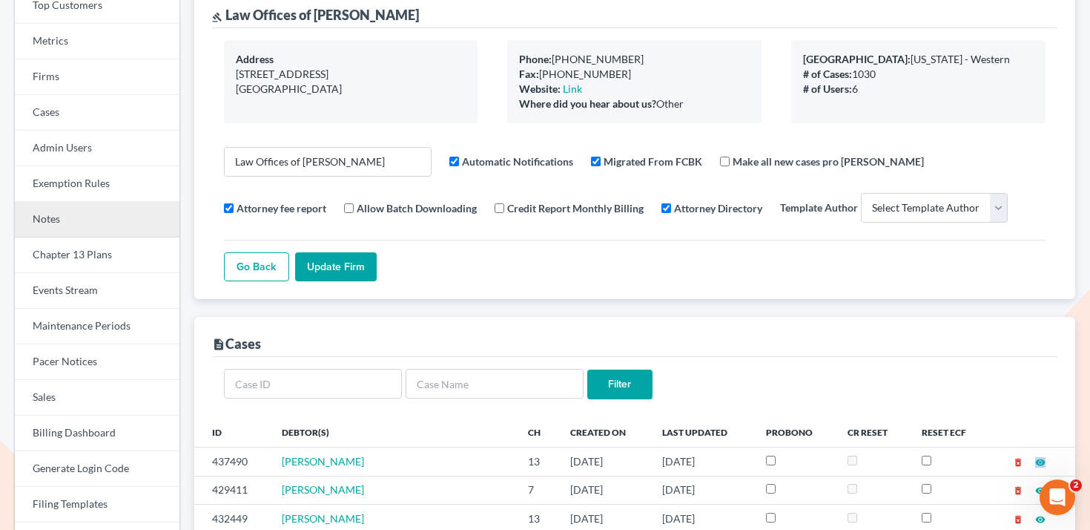
scroll to position [87, 0]
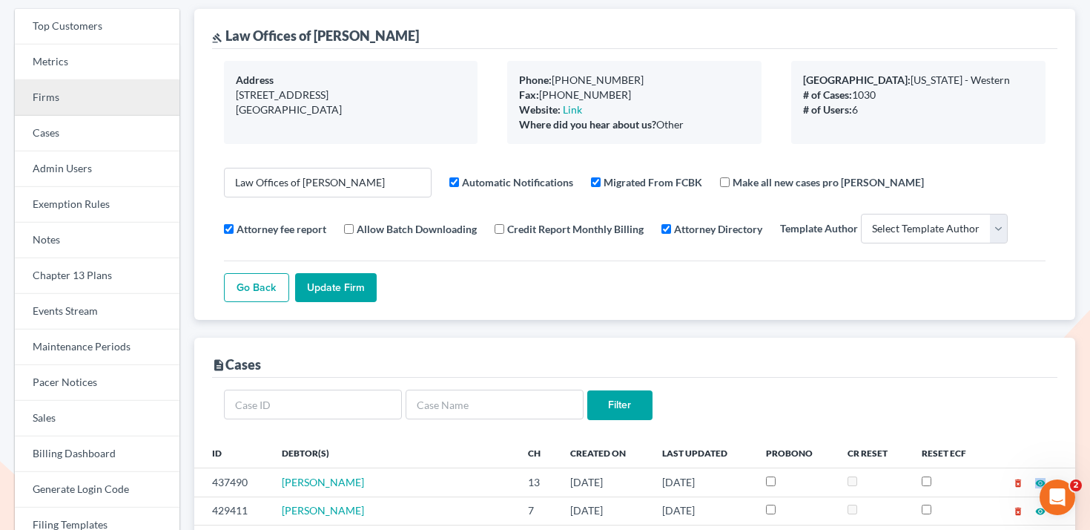
click at [82, 85] on link "Firms" at bounding box center [97, 98] width 165 height 36
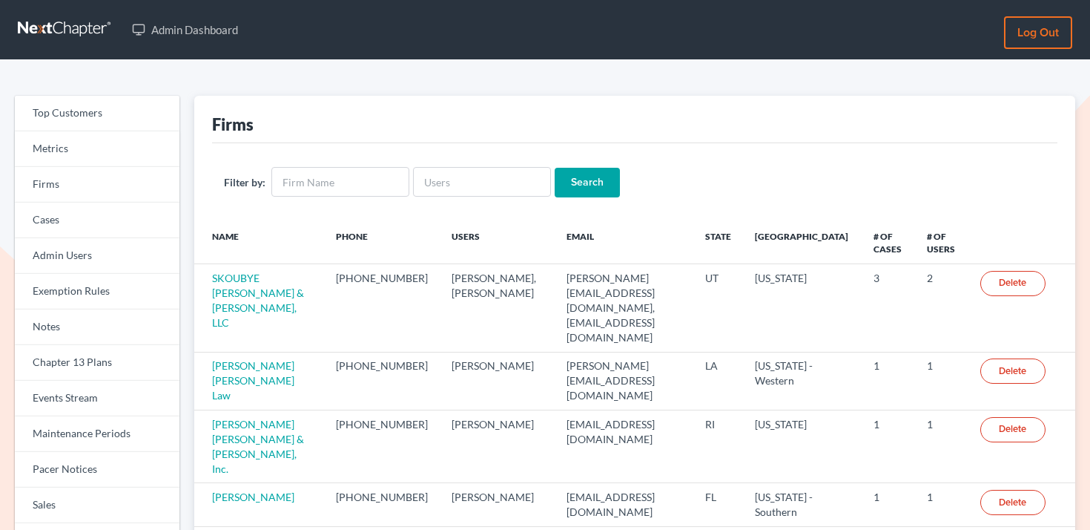
click at [462, 165] on div "Filter by: Search" at bounding box center [635, 182] width 846 height 78
click at [464, 173] on input "text" at bounding box center [482, 182] width 138 height 30
paste input "[PERSON_NAME][EMAIL_ADDRESS][DOMAIN_NAME]"
type input "[PERSON_NAME][EMAIL_ADDRESS][DOMAIN_NAME]"
click at [592, 177] on input "Search" at bounding box center [587, 183] width 65 height 30
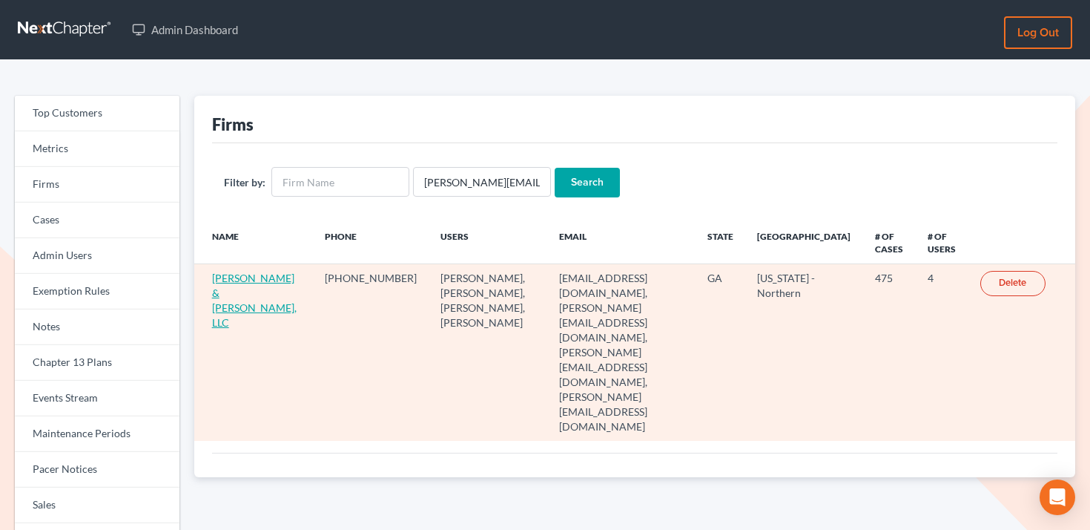
click at [241, 278] on link "[PERSON_NAME] & [PERSON_NAME], LLC" at bounding box center [254, 299] width 85 height 57
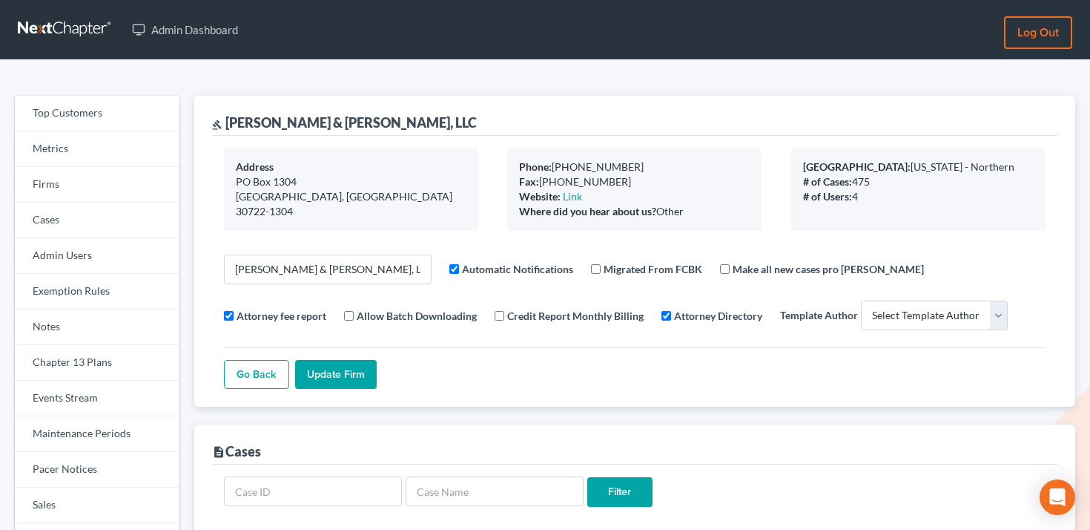
select select
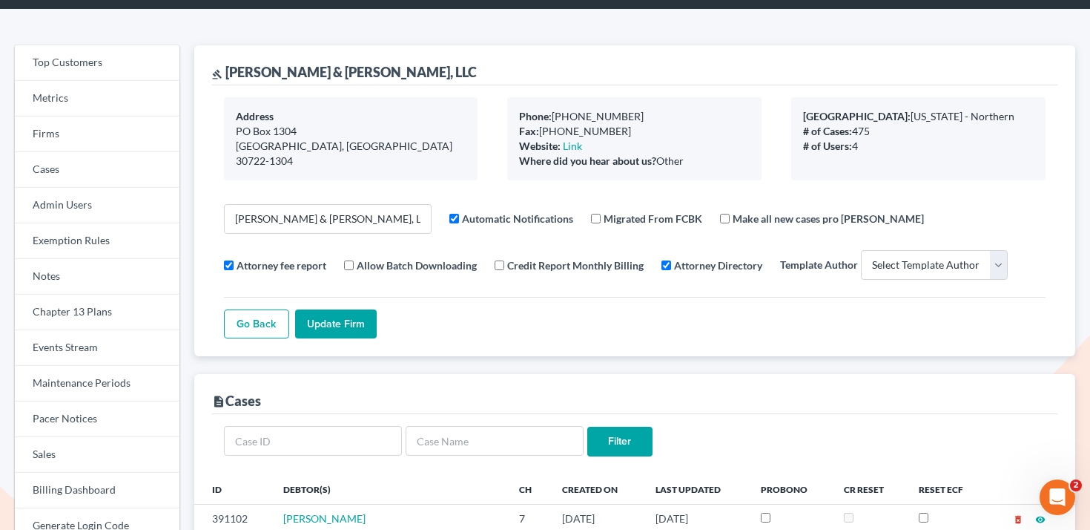
scroll to position [52, 0]
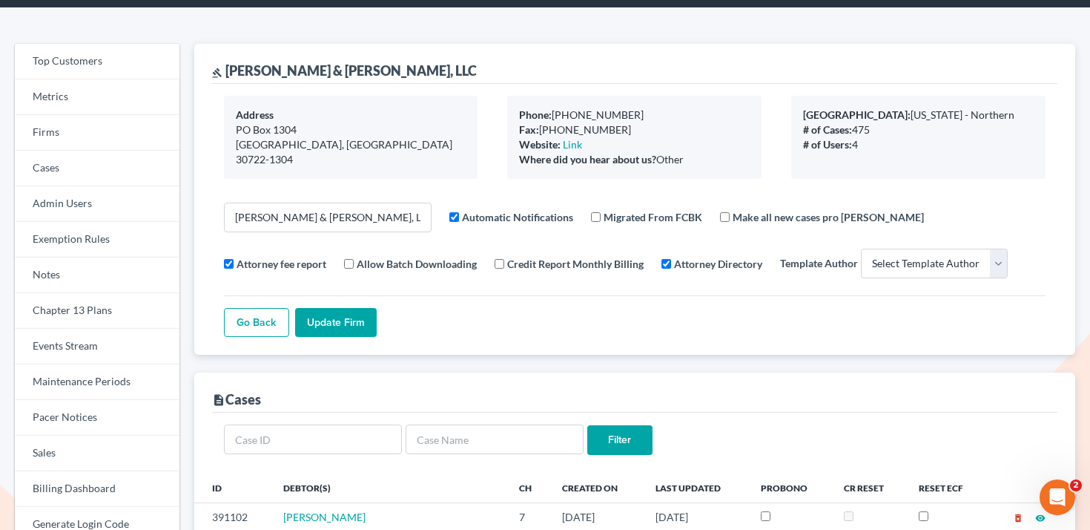
click at [358, 60] on div "gavel [PERSON_NAME] & [PERSON_NAME], LLC" at bounding box center [635, 64] width 846 height 40
click at [358, 61] on div "gavel [PERSON_NAME] & [PERSON_NAME], LLC" at bounding box center [635, 64] width 846 height 40
click at [359, 72] on div "gavel [PERSON_NAME] & [PERSON_NAME], LLC" at bounding box center [635, 64] width 846 height 40
drag, startPoint x: 361, startPoint y: 72, endPoint x: 229, endPoint y: 68, distance: 131.4
click at [229, 68] on div "gavel [PERSON_NAME] & [PERSON_NAME], LLC" at bounding box center [635, 64] width 846 height 40
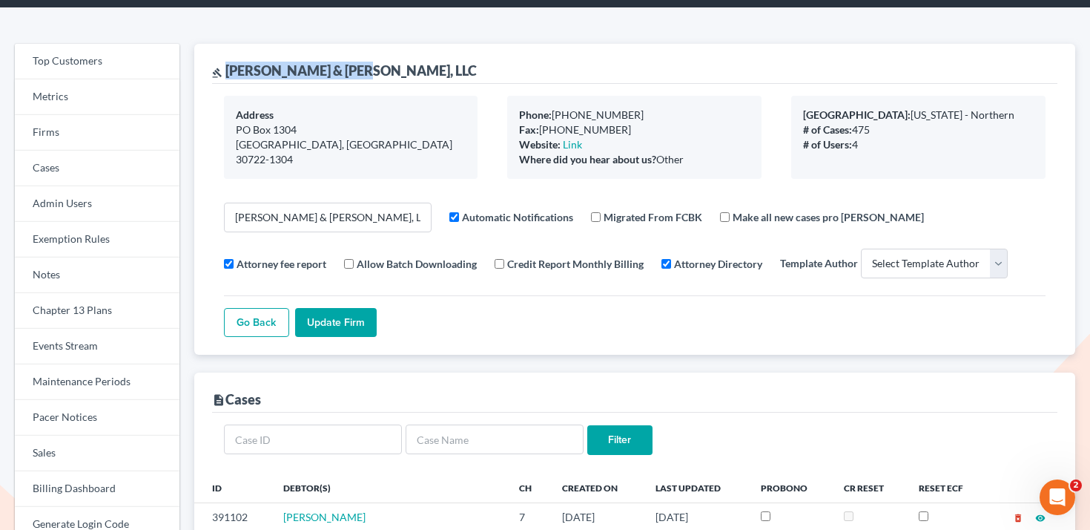
copy div "[PERSON_NAME] & [PERSON_NAME], LLC"
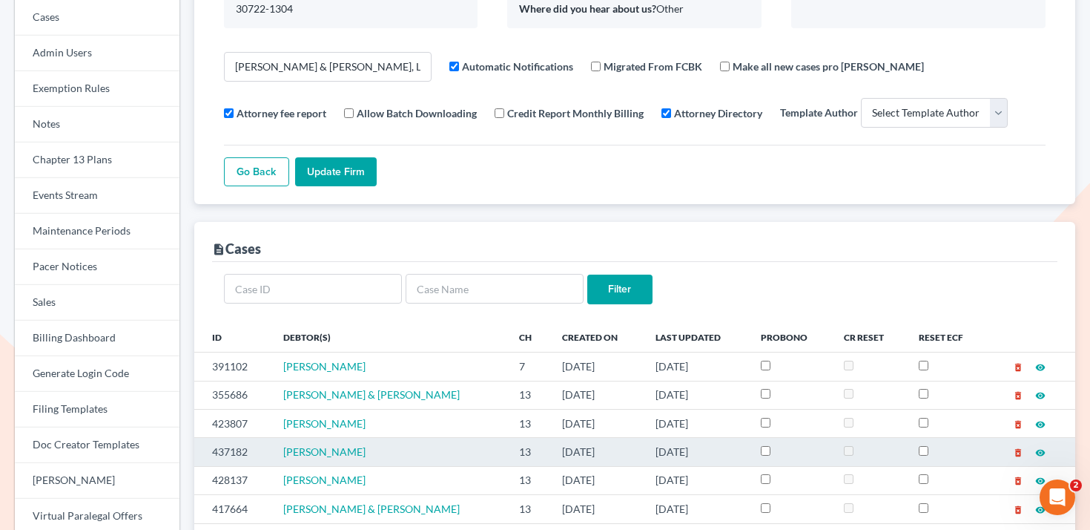
scroll to position [0, 0]
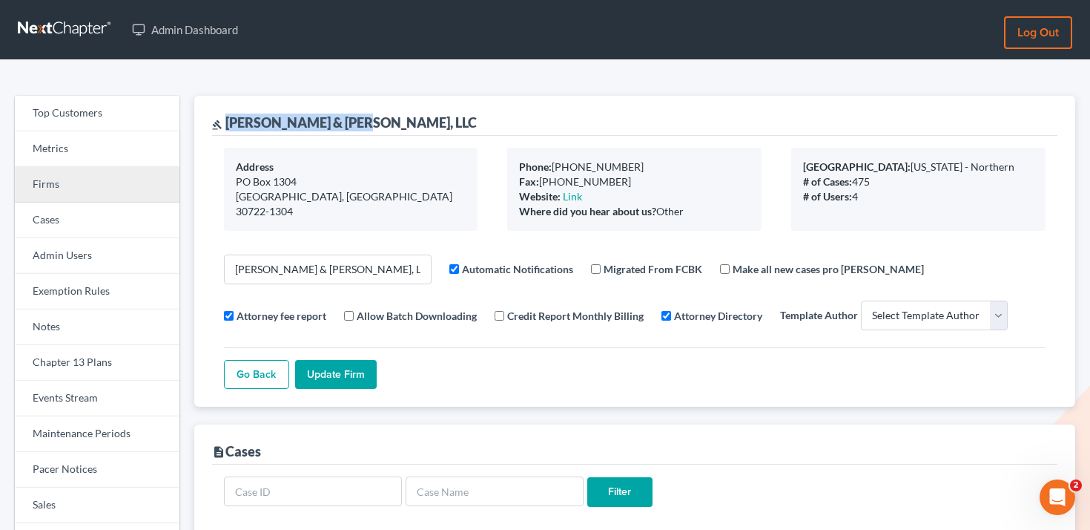
click at [59, 172] on link "Firms" at bounding box center [97, 185] width 165 height 36
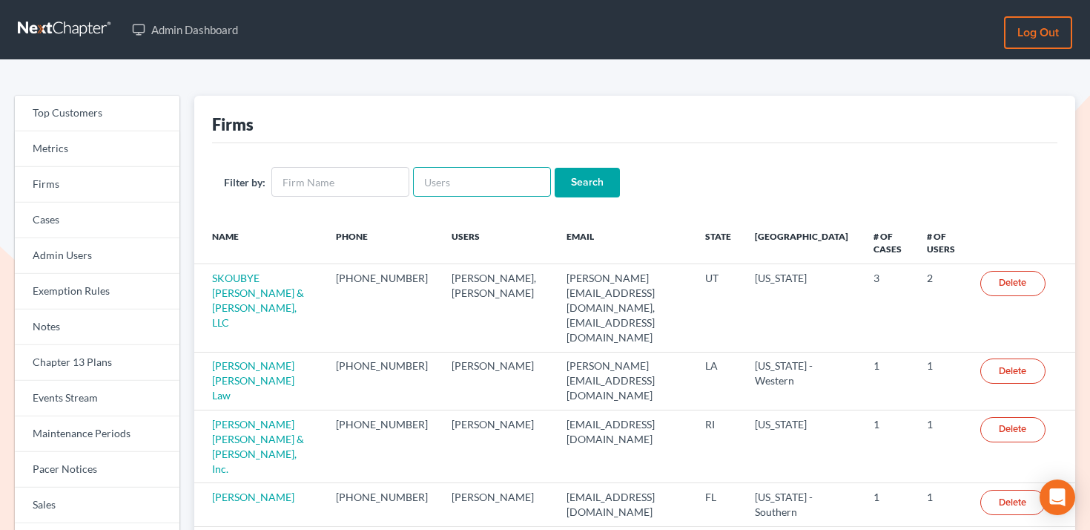
click at [484, 175] on input "text" at bounding box center [482, 182] width 138 height 30
paste input "Law Office of [PERSON_NAME]"
type input "Law Office of [PERSON_NAME]"
click at [596, 190] on input "Search" at bounding box center [587, 183] width 65 height 30
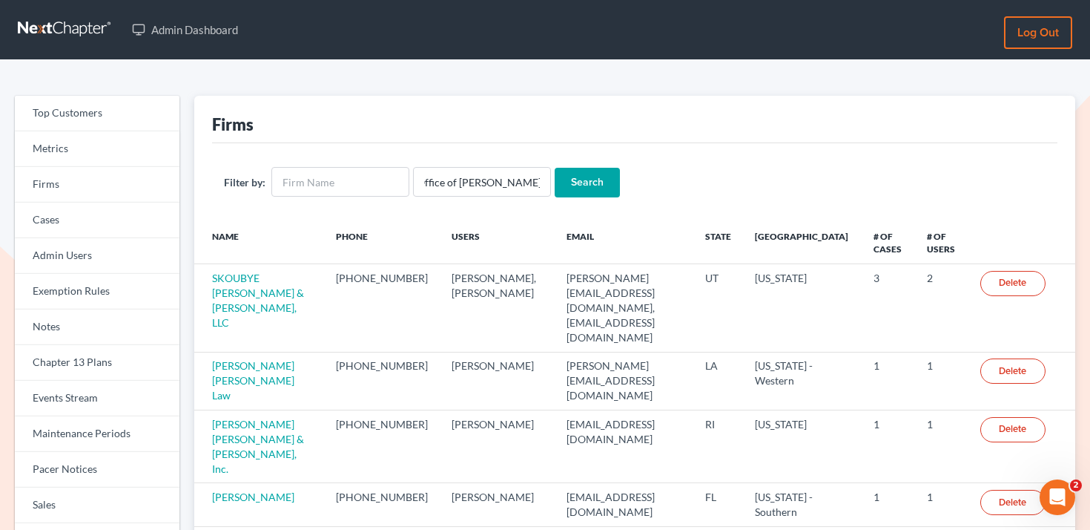
scroll to position [0, 0]
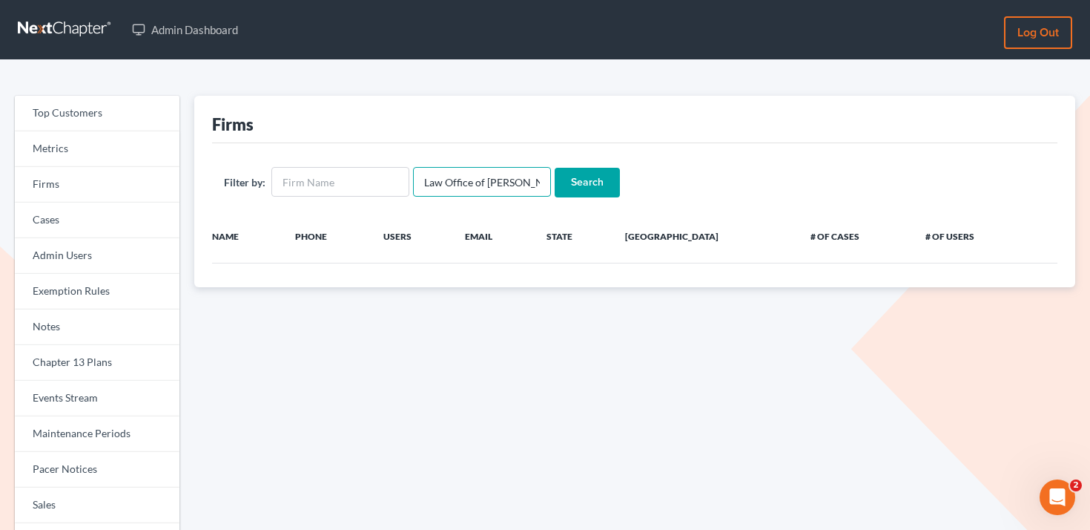
click at [475, 182] on input "Law Office of [PERSON_NAME]" at bounding box center [482, 182] width 138 height 30
click at [340, 180] on input "text" at bounding box center [340, 182] width 138 height 30
paste input "Law Office of [PERSON_NAME]"
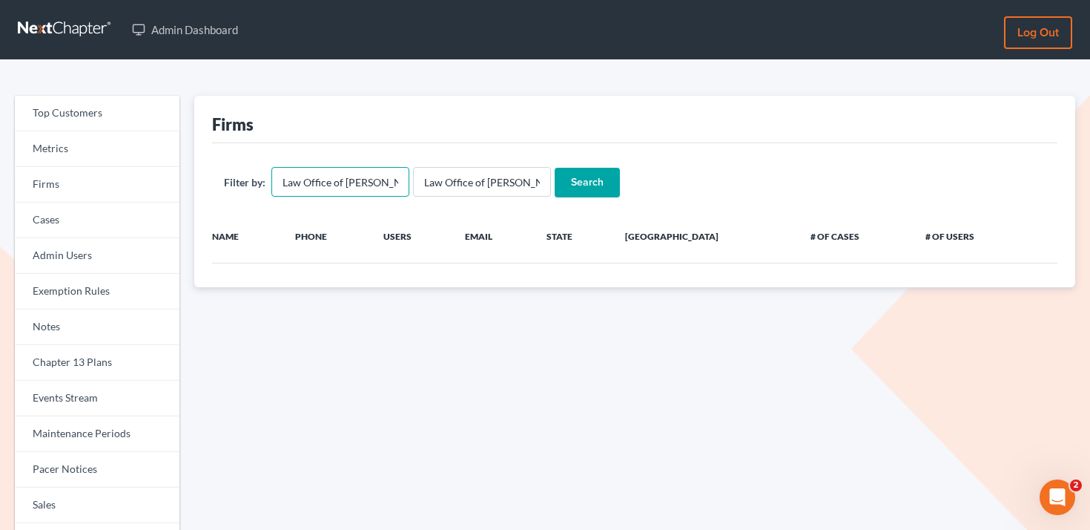
scroll to position [0, 28]
type input "Law Office of [PERSON_NAME]"
click at [465, 182] on input "Law Office of [PERSON_NAME]" at bounding box center [482, 182] width 138 height 30
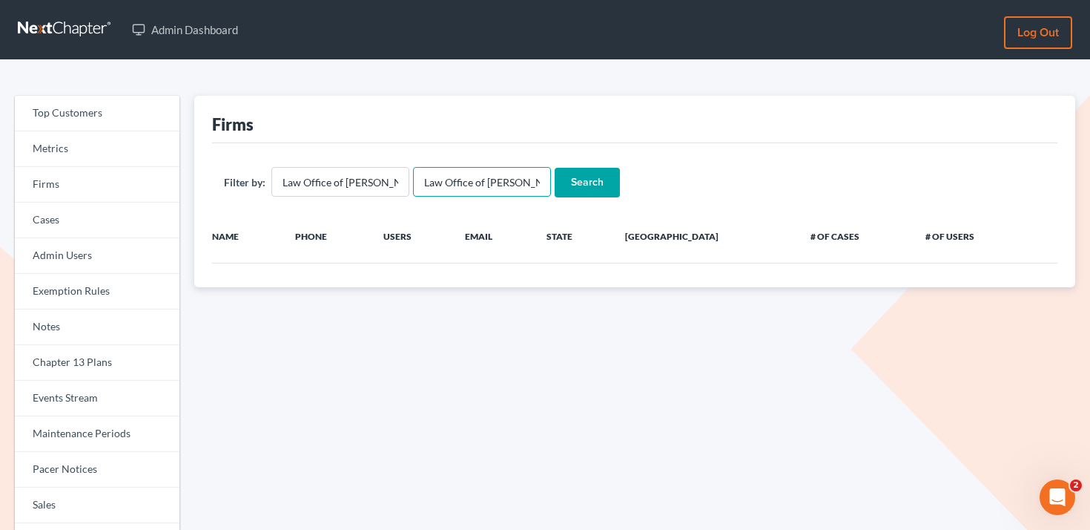
click at [465, 182] on input "Law Office of [PERSON_NAME]" at bounding box center [482, 182] width 138 height 30
click at [555, 168] on input "Search" at bounding box center [587, 183] width 65 height 30
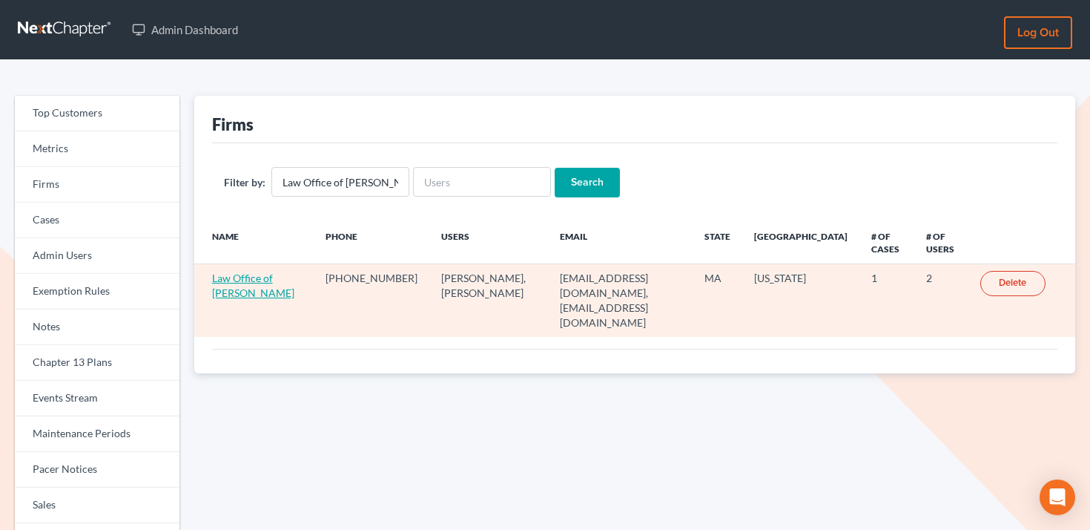
click at [234, 283] on link "Law Office of [PERSON_NAME]" at bounding box center [253, 284] width 82 height 27
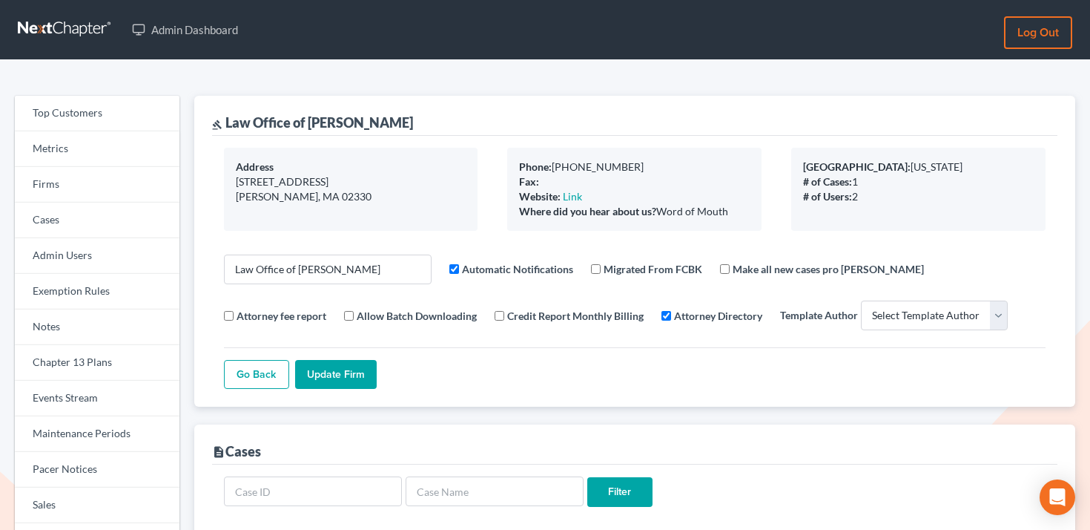
select select
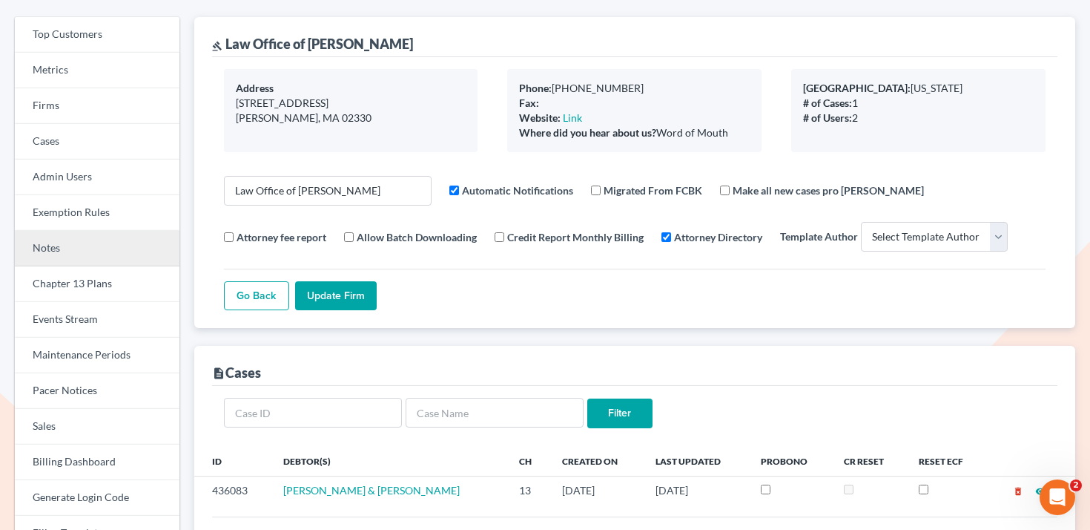
scroll to position [96, 0]
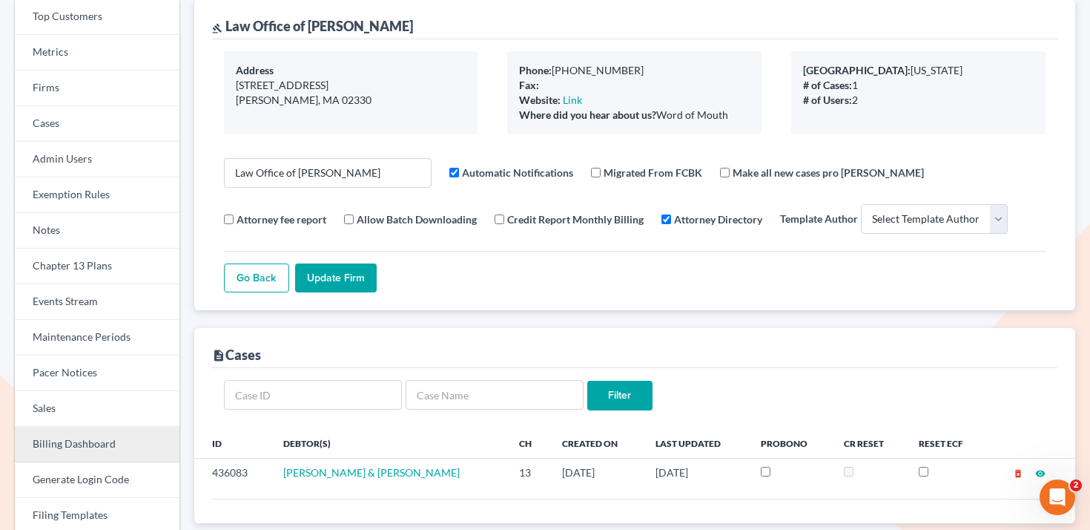
click at [95, 443] on link "Billing Dashboard" at bounding box center [97, 445] width 165 height 36
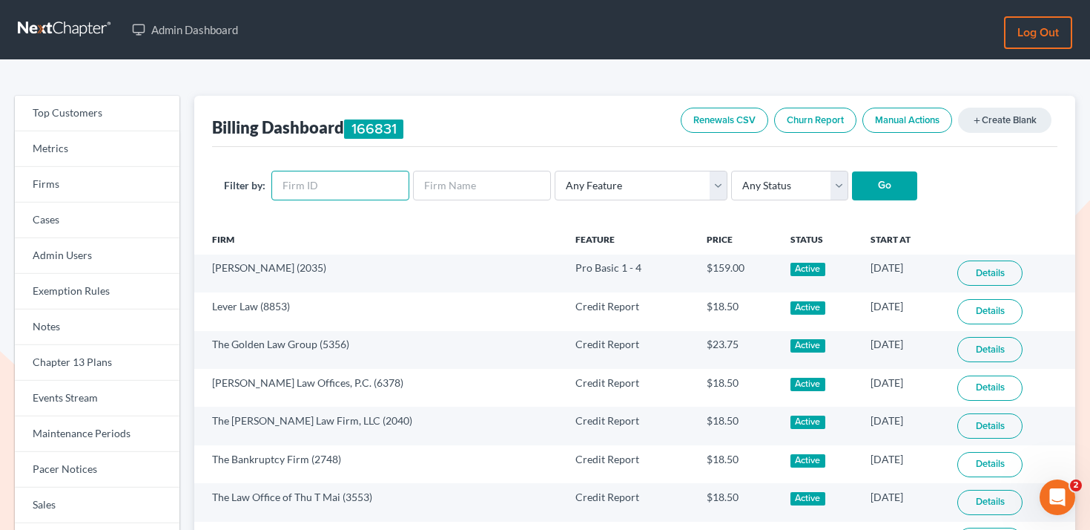
click at [346, 182] on input "text" at bounding box center [340, 186] width 138 height 30
paste input "12312"
type input "12312"
click at [872, 183] on input "Go" at bounding box center [884, 186] width 65 height 30
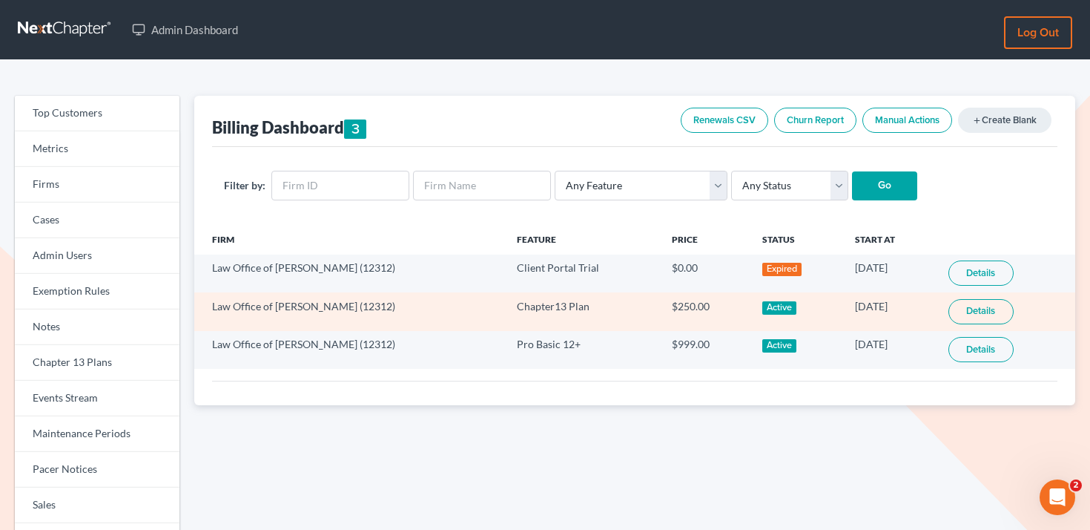
click at [977, 309] on link "Details" at bounding box center [981, 311] width 65 height 25
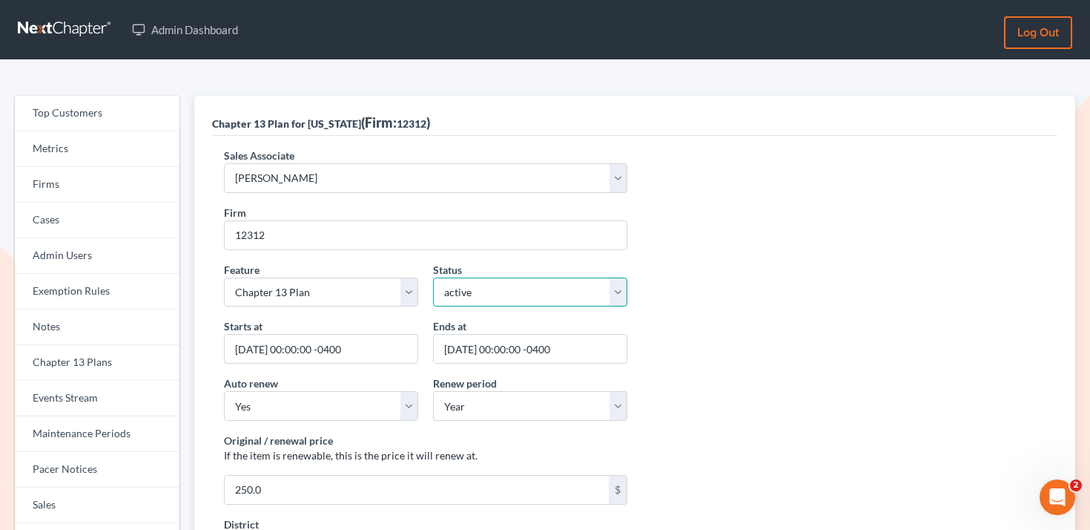
click at [501, 292] on select "active inactive pending expired error pending_charges" at bounding box center [530, 292] width 194 height 30
select select "expired"
click at [433, 277] on select "active inactive pending expired error pending_charges" at bounding box center [530, 292] width 194 height 30
click at [469, 350] on input "[DATE] 00:00:00 -0400" at bounding box center [530, 349] width 194 height 30
click at [498, 348] on input "[DATE] 00:00:00 -0400" at bounding box center [530, 349] width 194 height 30
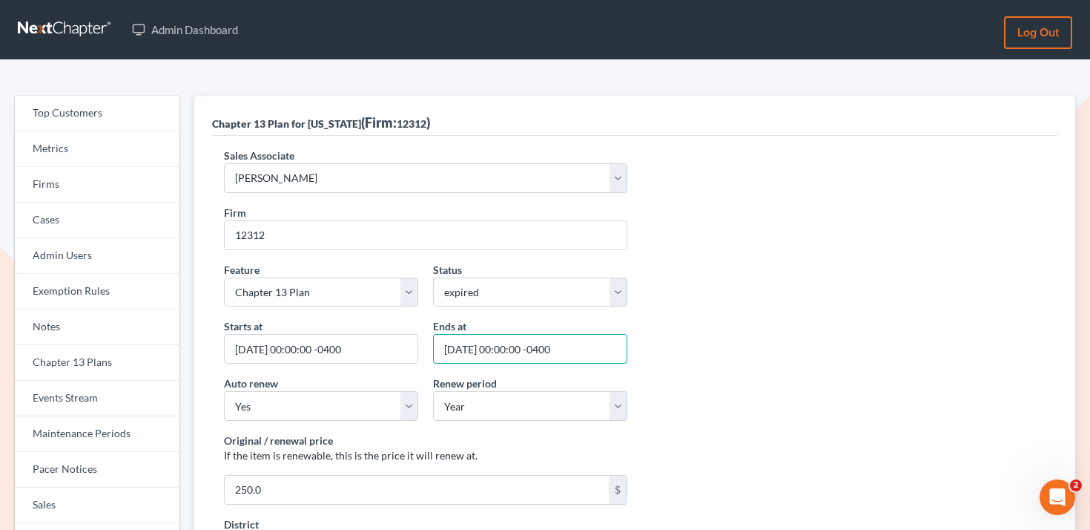
click at [466, 351] on input "[DATE] 00:00:00 -0400" at bounding box center [530, 349] width 194 height 30
click at [500, 346] on input "[DATE] 00:00:00 -0400" at bounding box center [530, 349] width 194 height 30
type input "[DATE] 00:00:00 -0400"
click at [597, 312] on div "Feature Start Plus Plan Pro Plus Plan Whoa Plan Credit Report Credit Report Mon…" at bounding box center [635, 290] width 837 height 57
click at [334, 388] on div "Auto renew Yes No" at bounding box center [321, 397] width 209 height 45
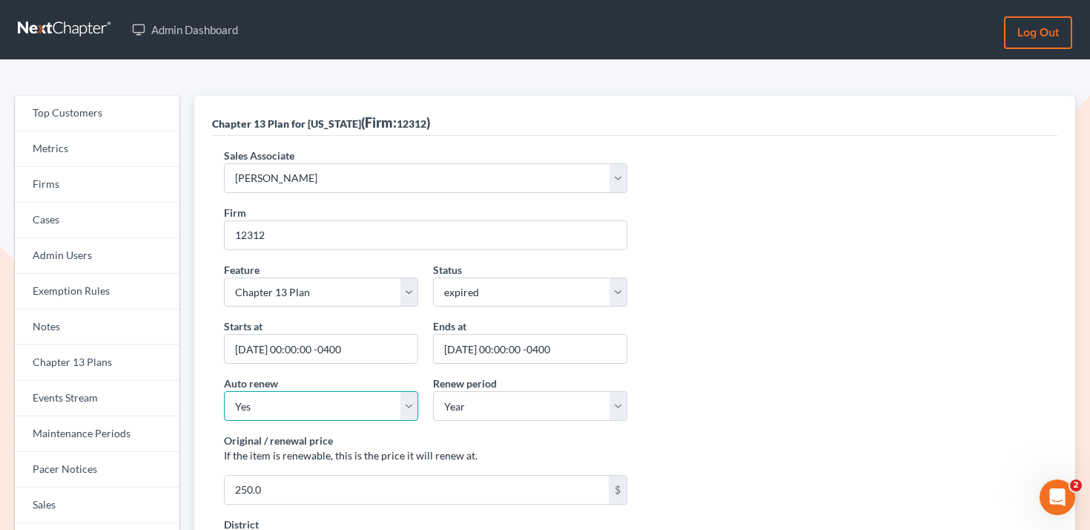
click at [329, 407] on select "Yes No" at bounding box center [321, 406] width 194 height 30
select select "false"
click at [224, 391] on select "Yes No" at bounding box center [321, 406] width 194 height 30
click at [487, 292] on select "active inactive pending expired error pending_charges" at bounding box center [530, 292] width 194 height 30
select select "active"
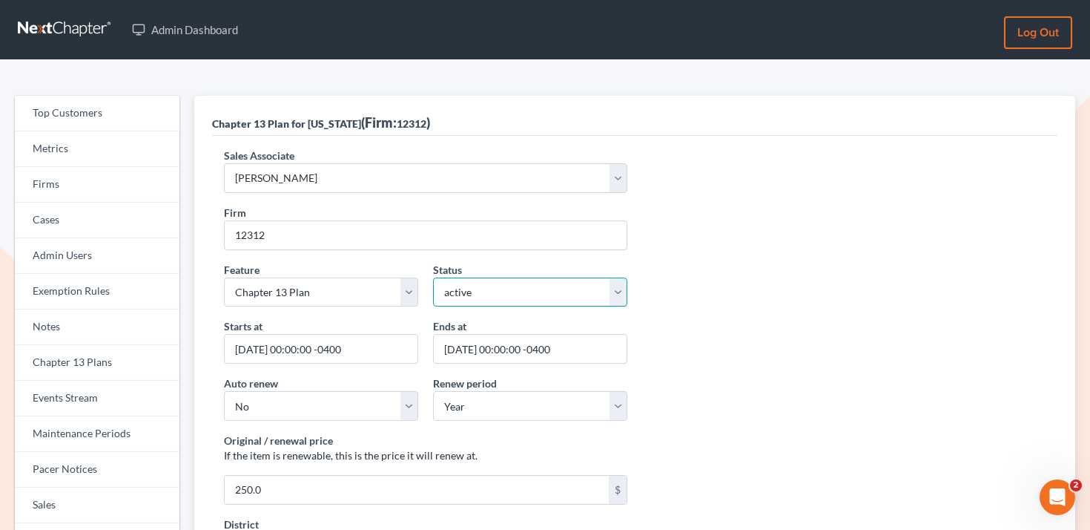
click at [433, 277] on select "active inactive pending expired error pending_charges" at bounding box center [530, 292] width 194 height 30
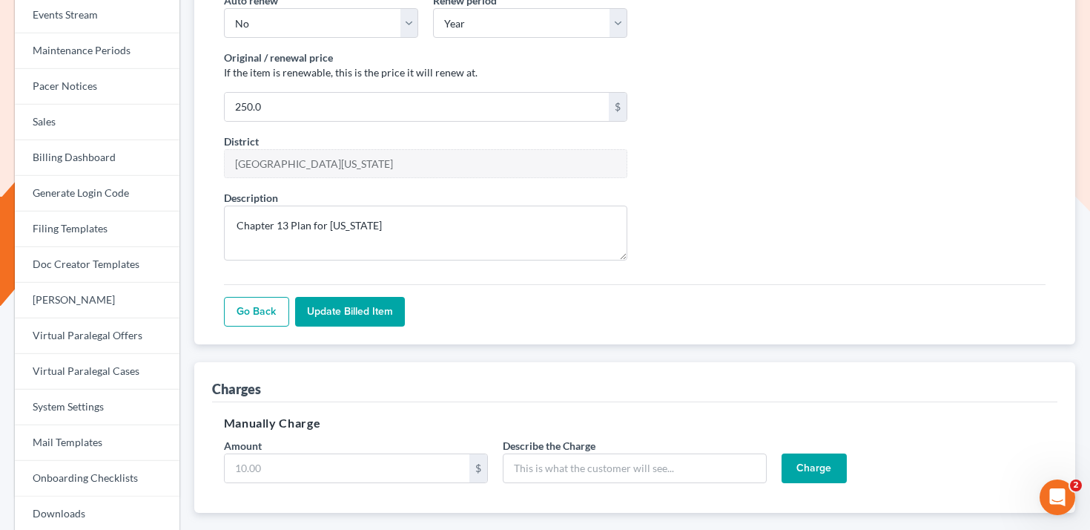
scroll to position [459, 0]
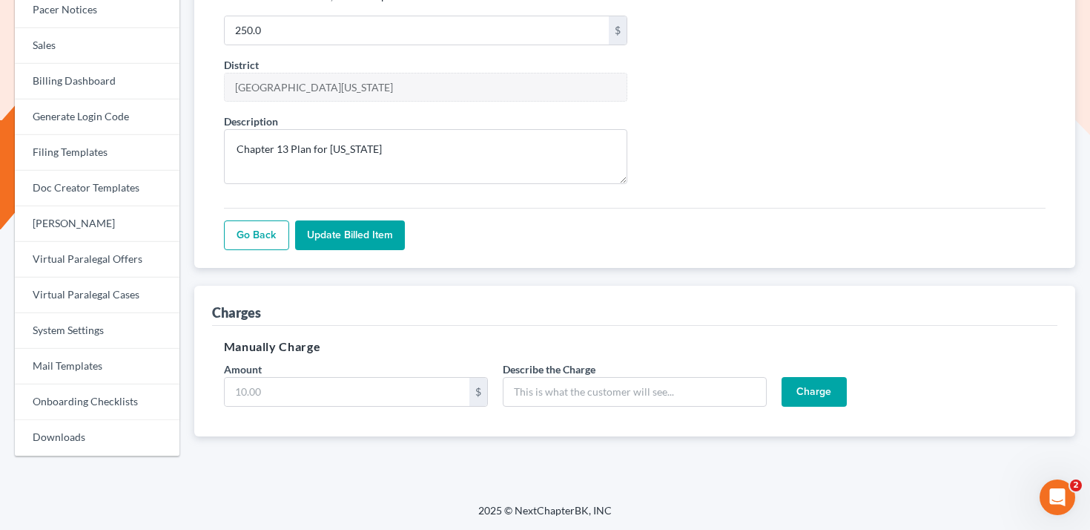
click at [271, 238] on link "Go Back" at bounding box center [256, 235] width 65 height 30
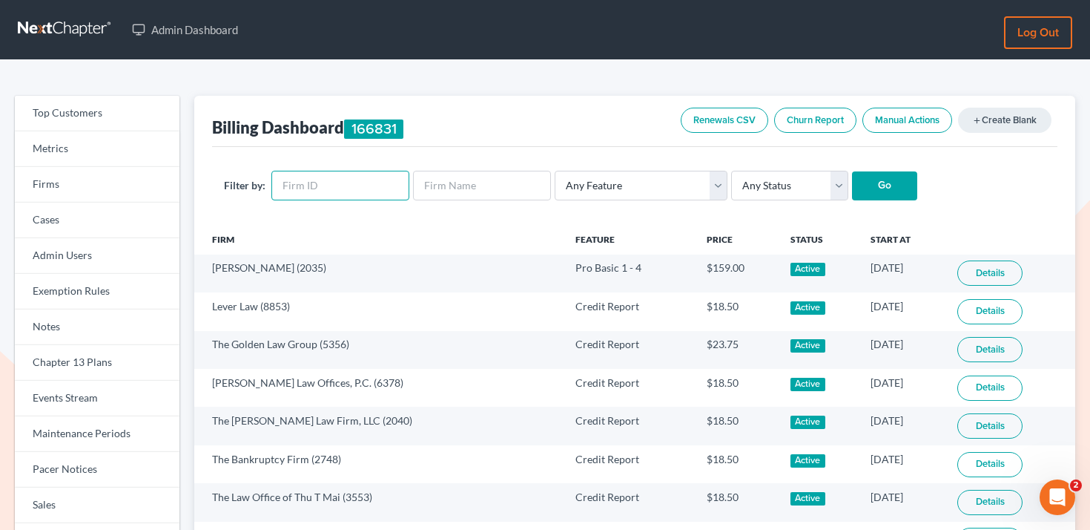
click at [373, 180] on input "text" at bounding box center [340, 186] width 138 height 30
paste input "12312"
type input "12312"
click at [857, 174] on input "Go" at bounding box center [884, 186] width 65 height 30
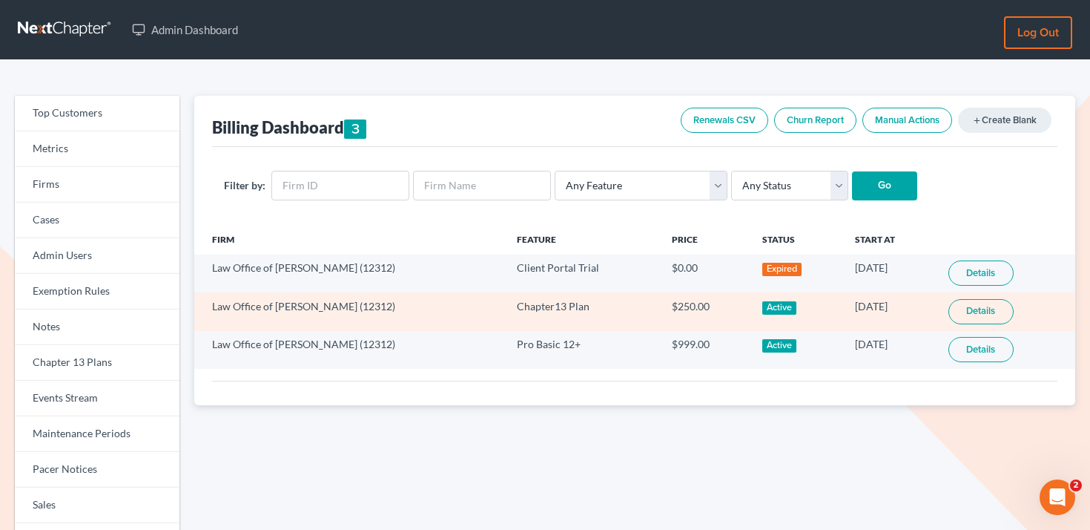
click at [1004, 313] on link "Details" at bounding box center [981, 311] width 65 height 25
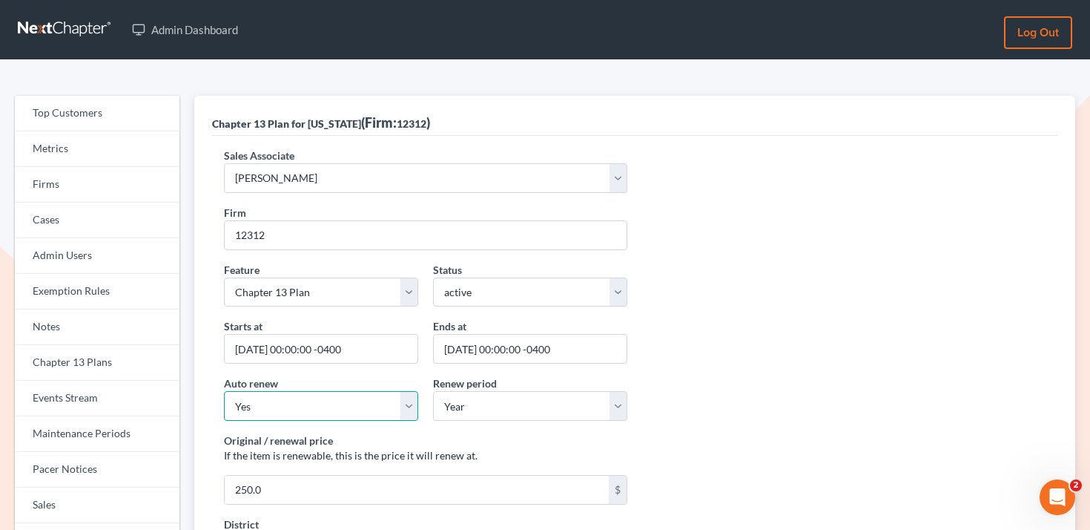
click at [335, 399] on select "Yes No" at bounding box center [321, 406] width 194 height 30
select select "false"
click at [224, 391] on select "Yes No" at bounding box center [321, 406] width 194 height 30
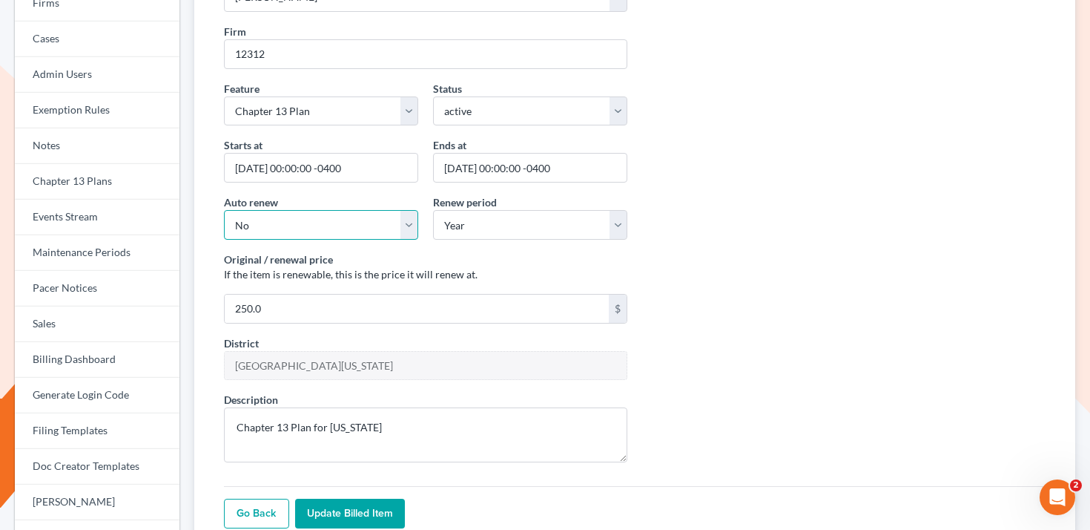
scroll to position [459, 0]
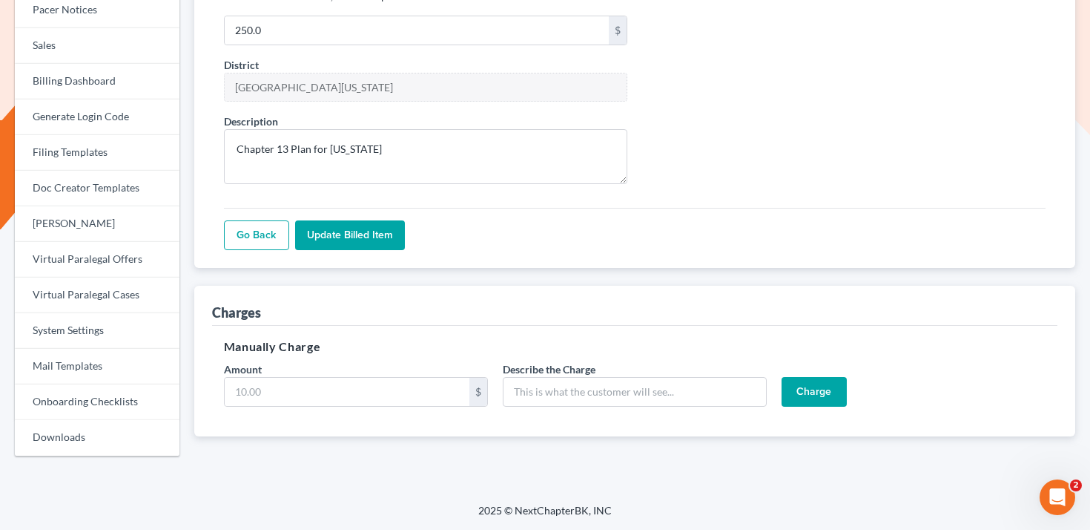
click at [355, 234] on input "Update Billed item" at bounding box center [350, 235] width 110 height 30
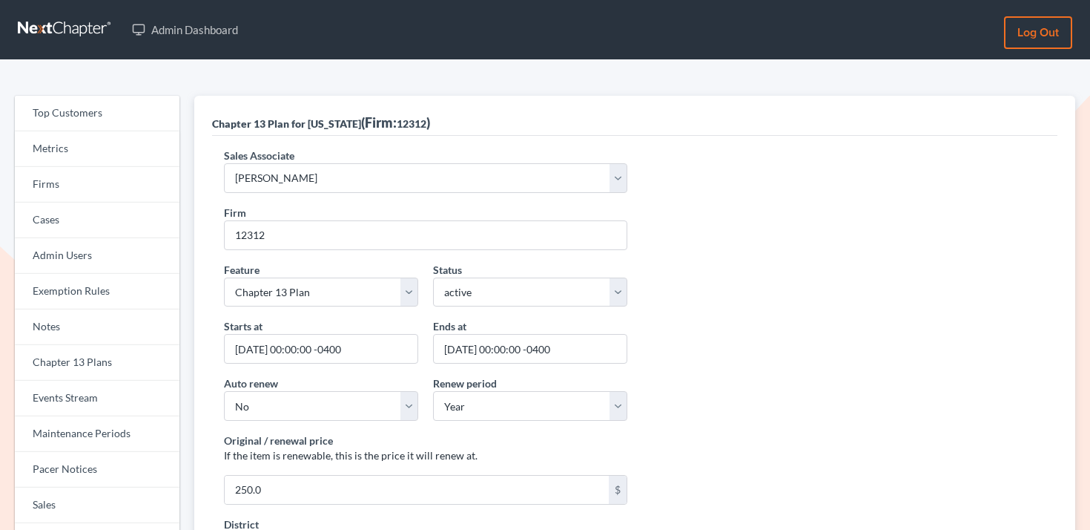
select select "false"
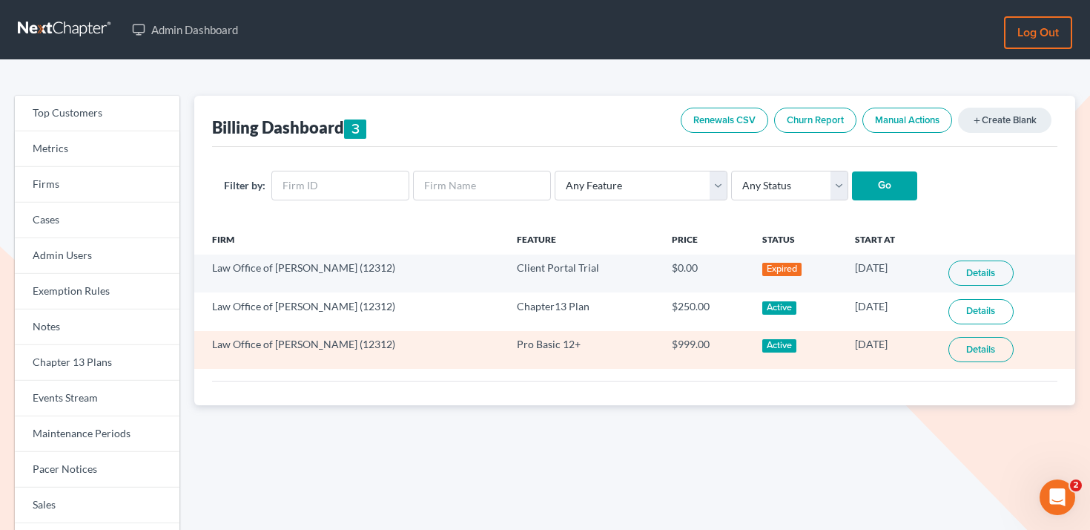
click at [984, 349] on link "Details" at bounding box center [981, 349] width 65 height 25
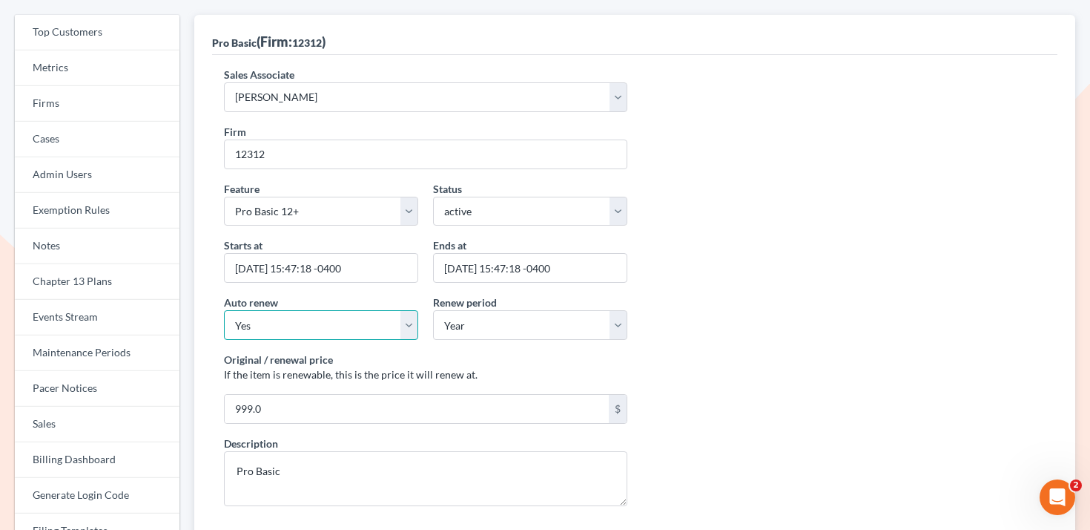
click at [270, 334] on select "Yes No" at bounding box center [321, 325] width 194 height 30
select select "false"
click at [224, 310] on select "Yes No" at bounding box center [321, 325] width 194 height 30
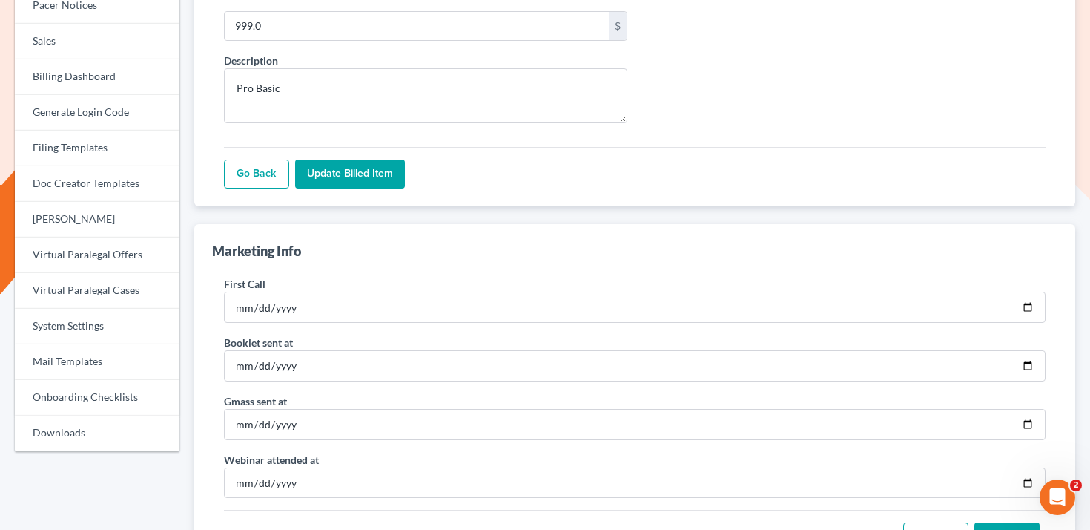
scroll to position [541, 0]
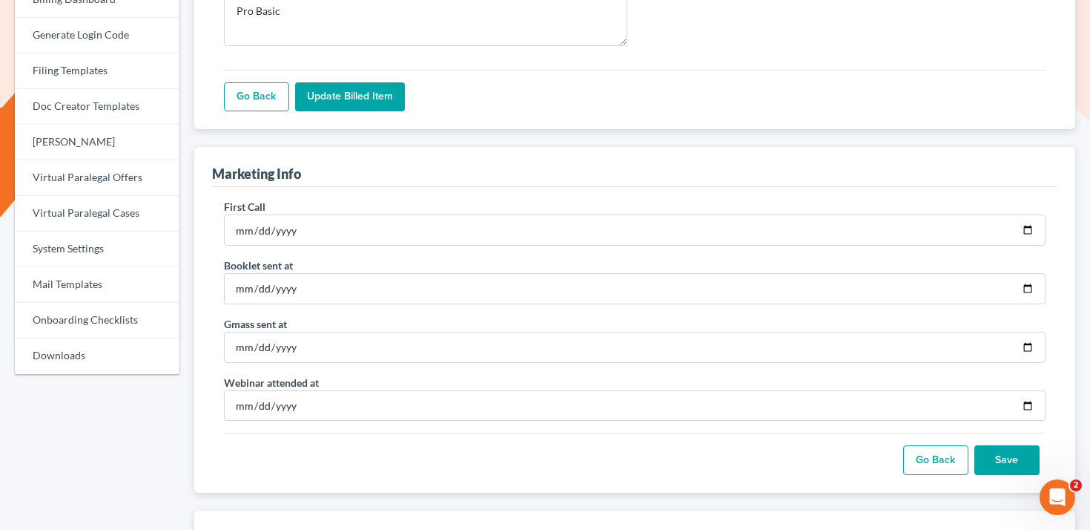
click at [349, 103] on input "Update Billed item" at bounding box center [350, 97] width 110 height 30
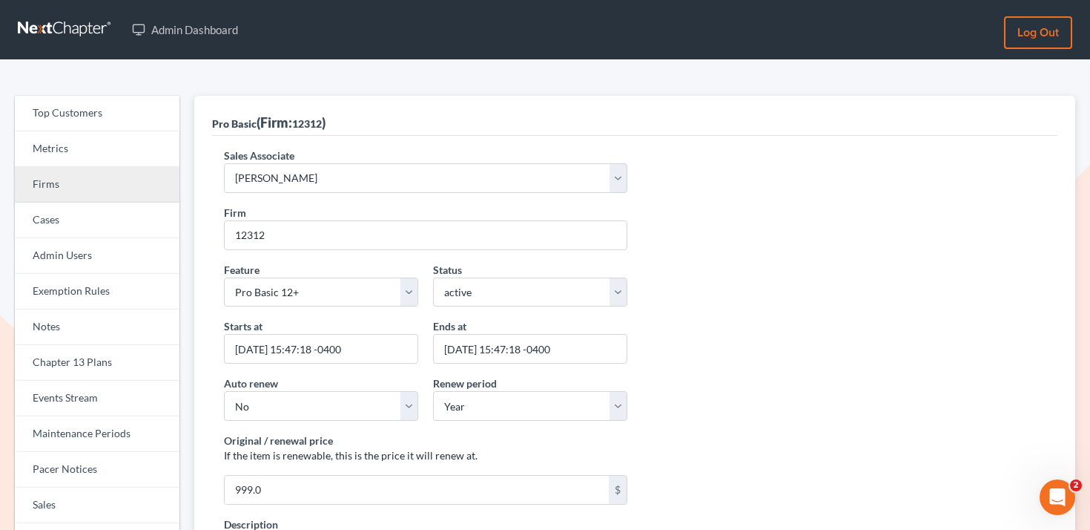
click at [79, 174] on link "Firms" at bounding box center [97, 185] width 165 height 36
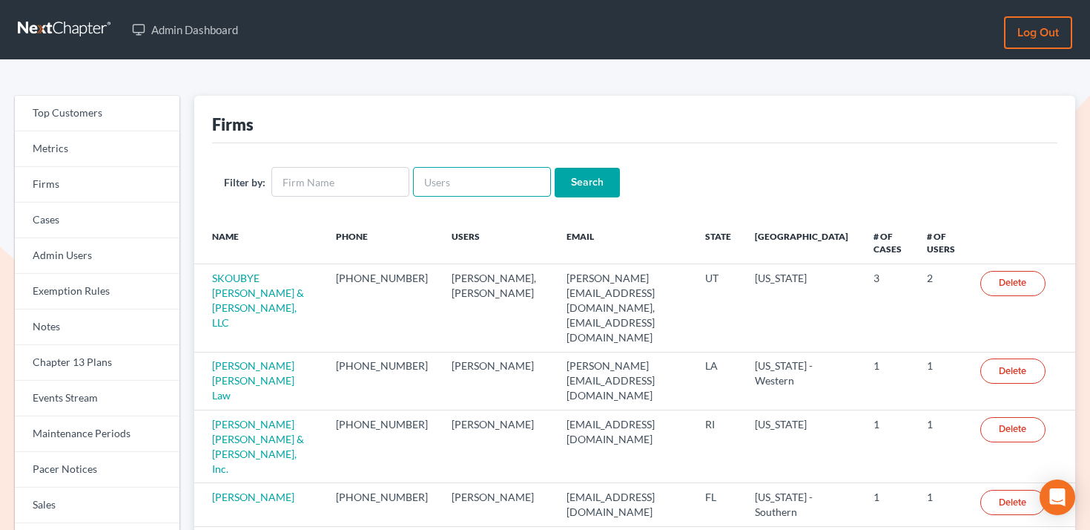
click at [492, 193] on input "text" at bounding box center [482, 182] width 138 height 30
paste input "[EMAIL_ADDRESS][DOMAIN_NAME]"
type input "[EMAIL_ADDRESS][DOMAIN_NAME]"
click at [562, 184] on input "Search" at bounding box center [587, 183] width 65 height 30
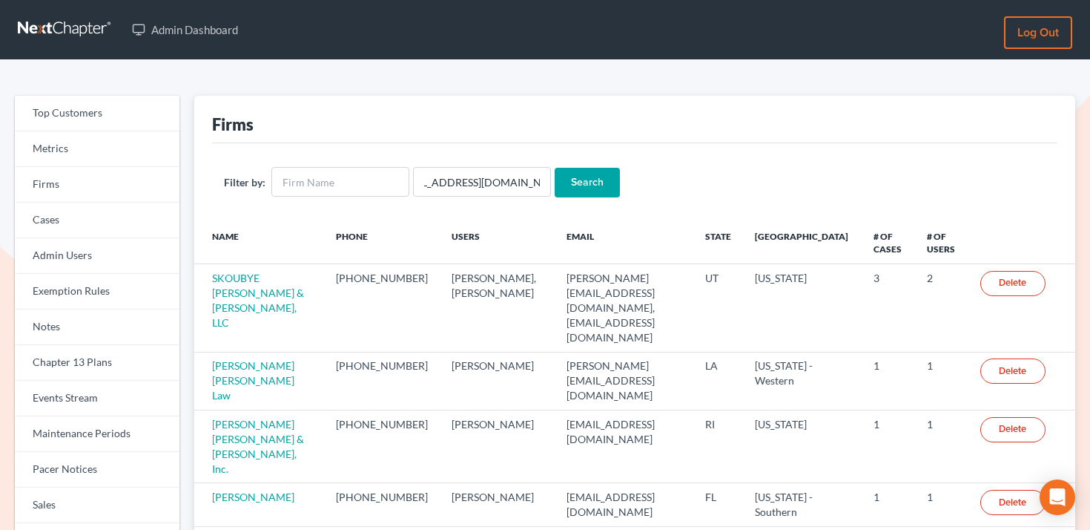
scroll to position [0, 0]
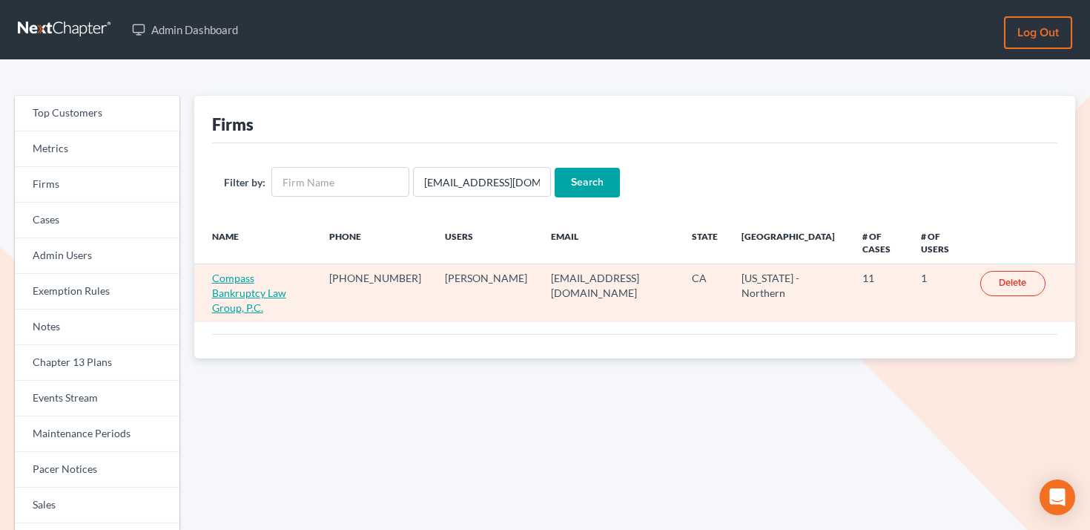
click at [230, 280] on link "Compass Bankruptcy Law Group, P.C." at bounding box center [249, 292] width 74 height 42
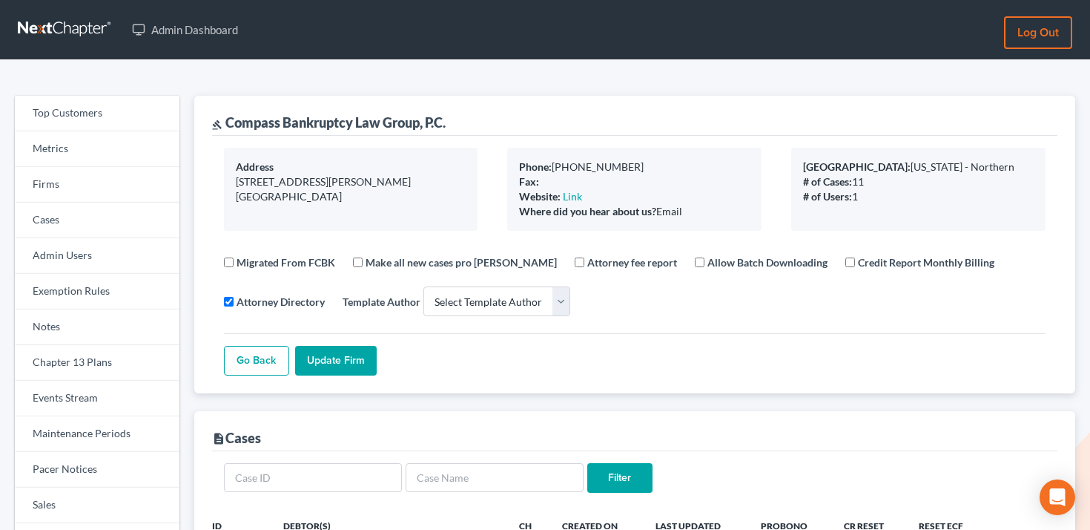
select select
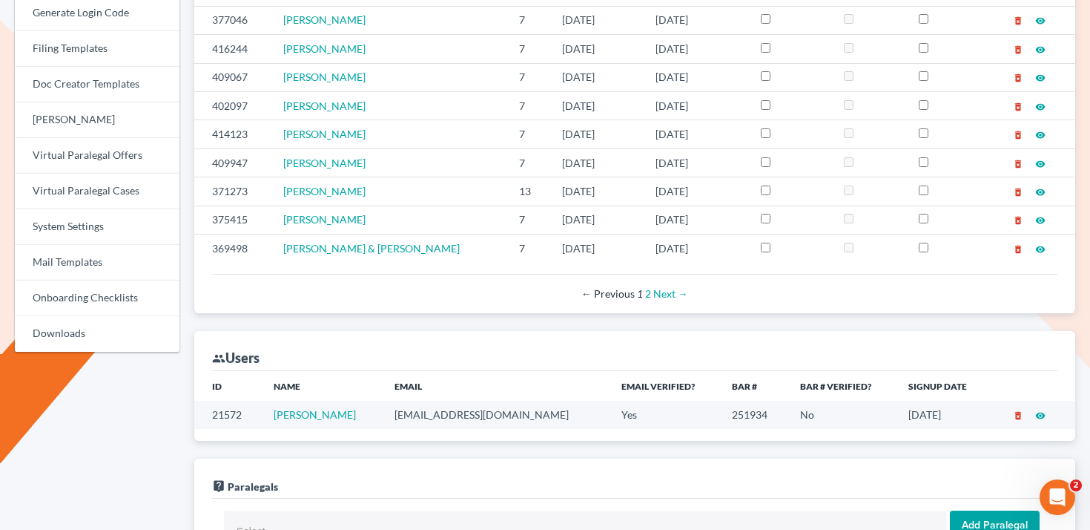
scroll to position [688, 0]
